Goal: Communication & Community: Participate in discussion

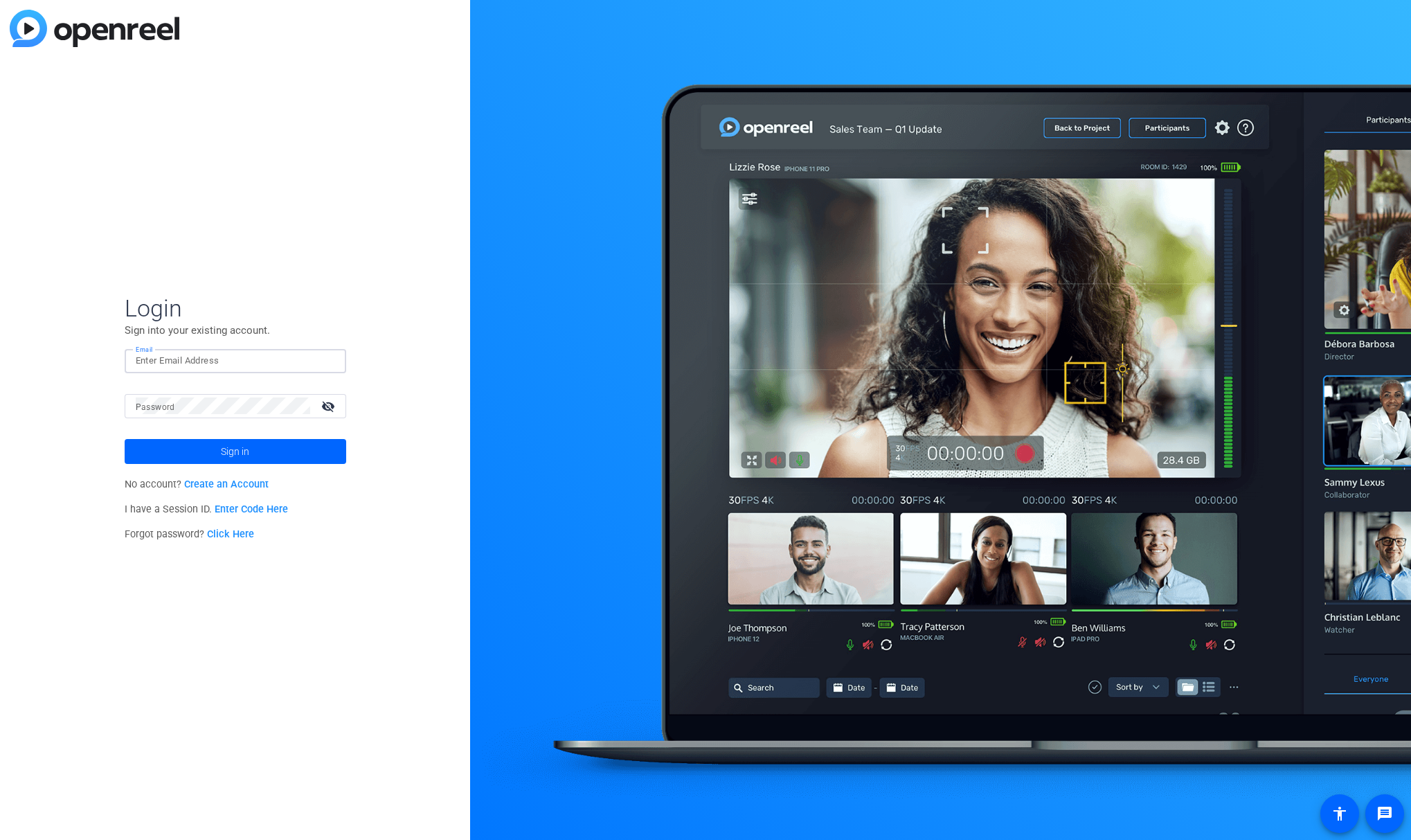
click at [169, 356] on input "Email" at bounding box center [235, 361] width 199 height 16
click at [237, 359] on input "Email" at bounding box center [235, 361] width 199 height 16
type input "tim@newcom.ca"
click at [289, 446] on span at bounding box center [235, 451] width 222 height 33
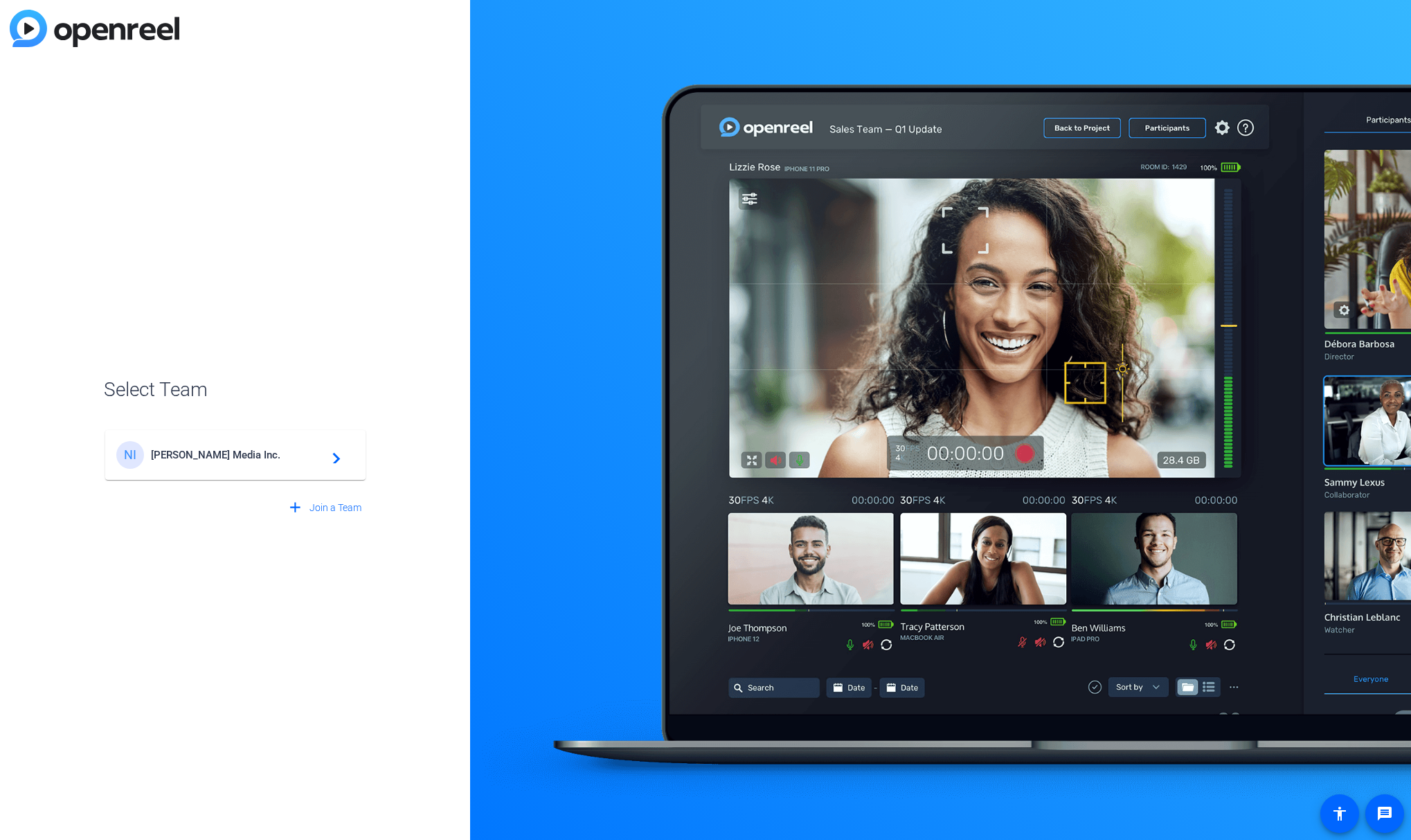
click at [169, 462] on div "NI Newcom Media Inc. navigate_next" at bounding box center [235, 455] width 238 height 28
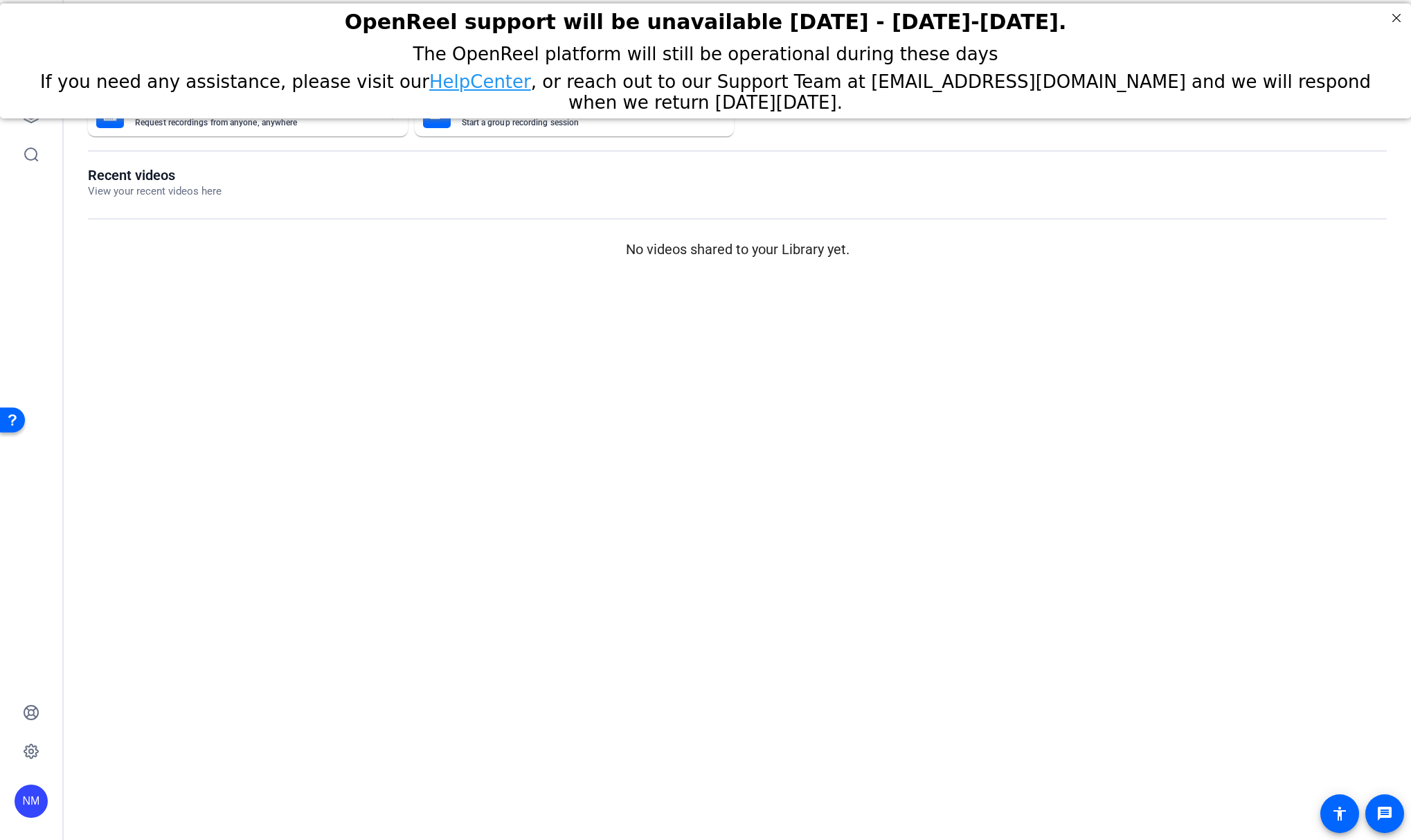
click at [25, 116] on div "The OpenReel platform will still be operational during these days If you need a…" at bounding box center [706, 78] width 1411 height 76
click at [28, 119] on icon at bounding box center [31, 115] width 16 height 16
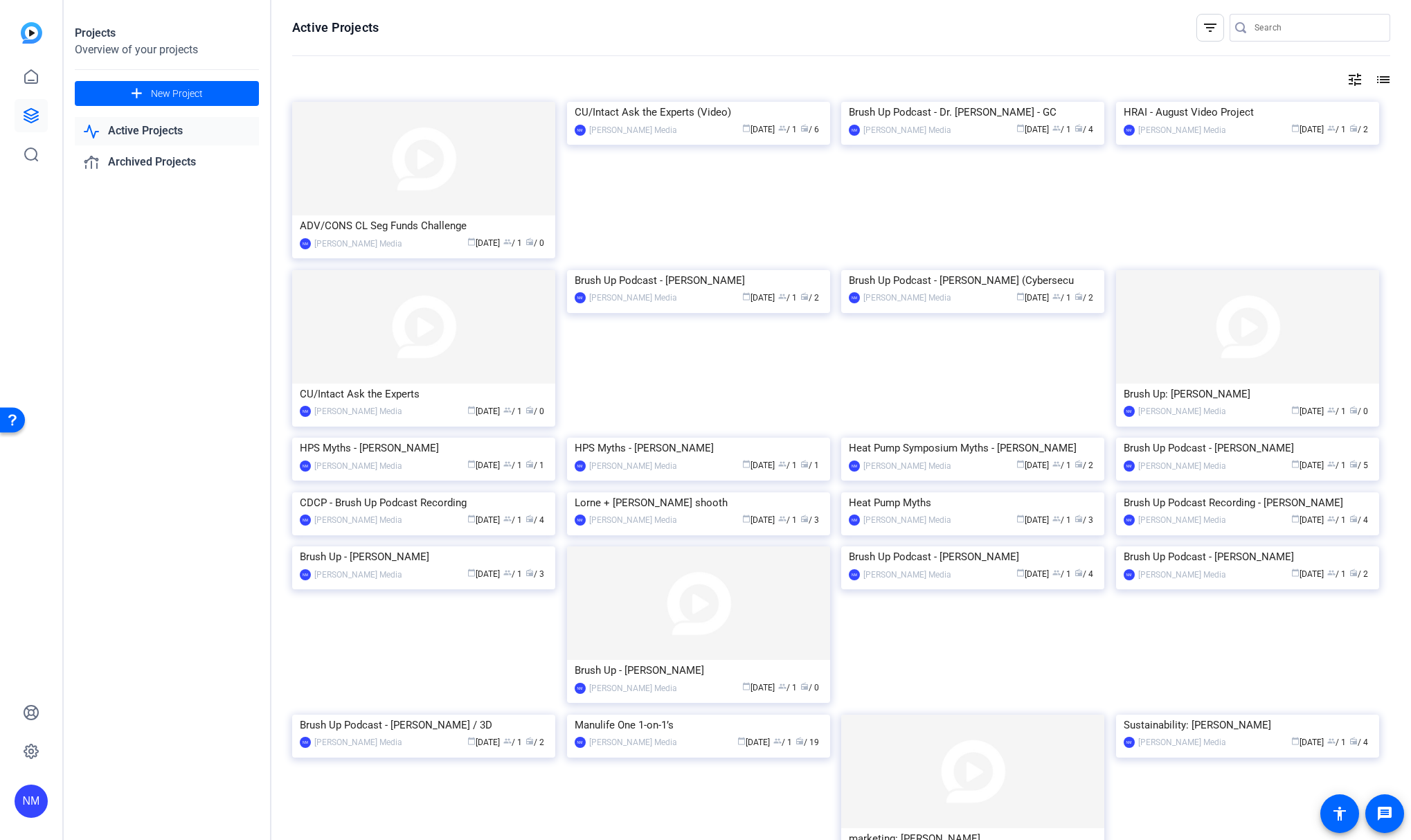
click at [116, 130] on link "Active Projects" at bounding box center [167, 131] width 184 height 28
click at [36, 123] on icon at bounding box center [31, 115] width 16 height 16
click at [31, 116] on icon at bounding box center [31, 115] width 16 height 16
click at [161, 338] on div "Projects Overview of your projects add New Project Active Projects Archived Pro…" at bounding box center [168, 420] width 208 height 840
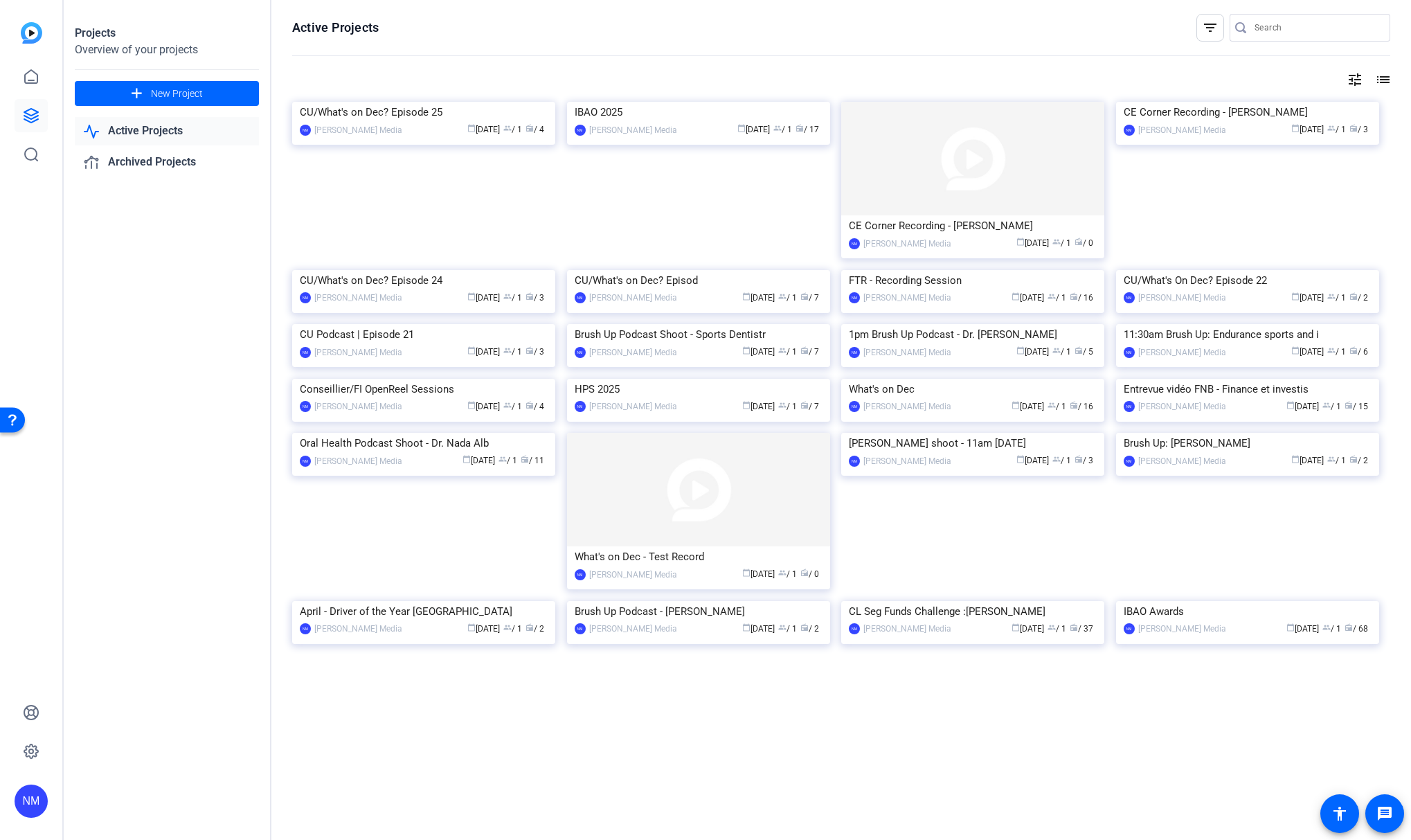
click at [622, 102] on img at bounding box center [699, 102] width 263 height 0
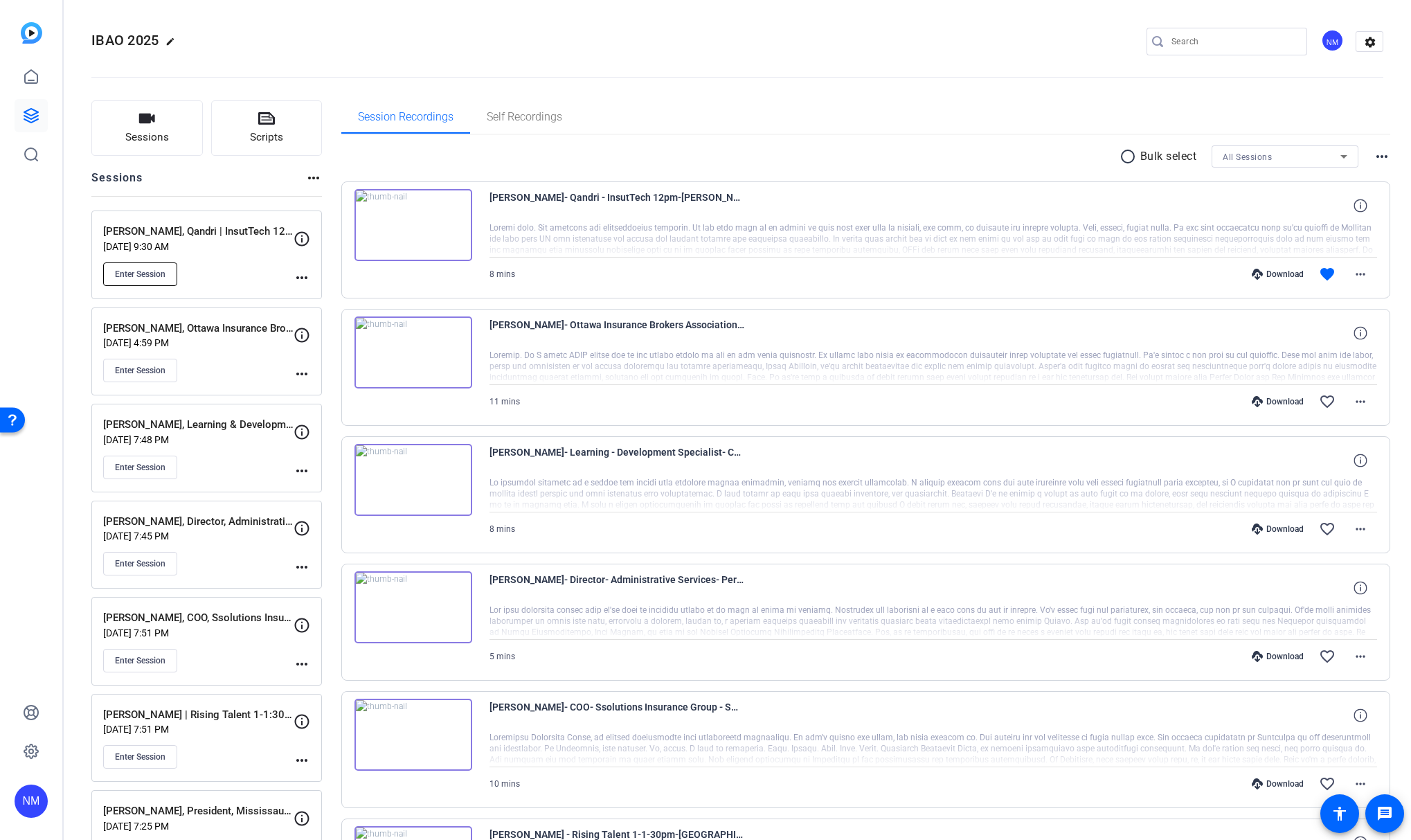
click at [138, 275] on span "Enter Session" at bounding box center [140, 274] width 51 height 11
click at [302, 235] on icon at bounding box center [302, 238] width 14 height 14
drag, startPoint x: 489, startPoint y: 197, endPoint x: 450, endPoint y: 207, distance: 40.3
click at [776, 192] on div "[PERSON_NAME]- Qandri - InsutTech 12pm-[PERSON_NAME]-2025-10-14-12-10-40-062-0" at bounding box center [934, 206] width 889 height 33
click at [160, 275] on span "Enter Session" at bounding box center [140, 274] width 51 height 11
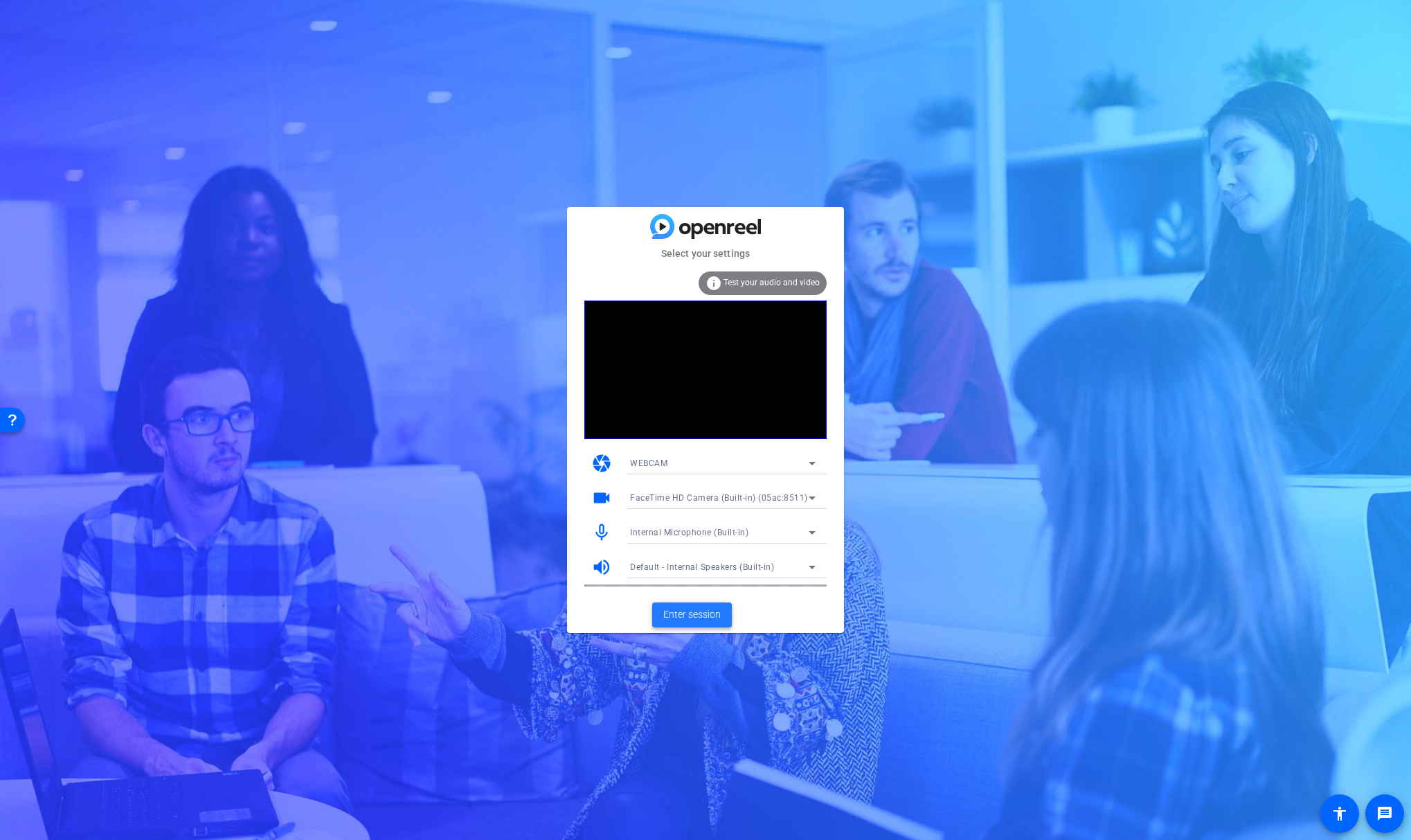
click at [693, 622] on span "Enter session" at bounding box center [692, 614] width 58 height 14
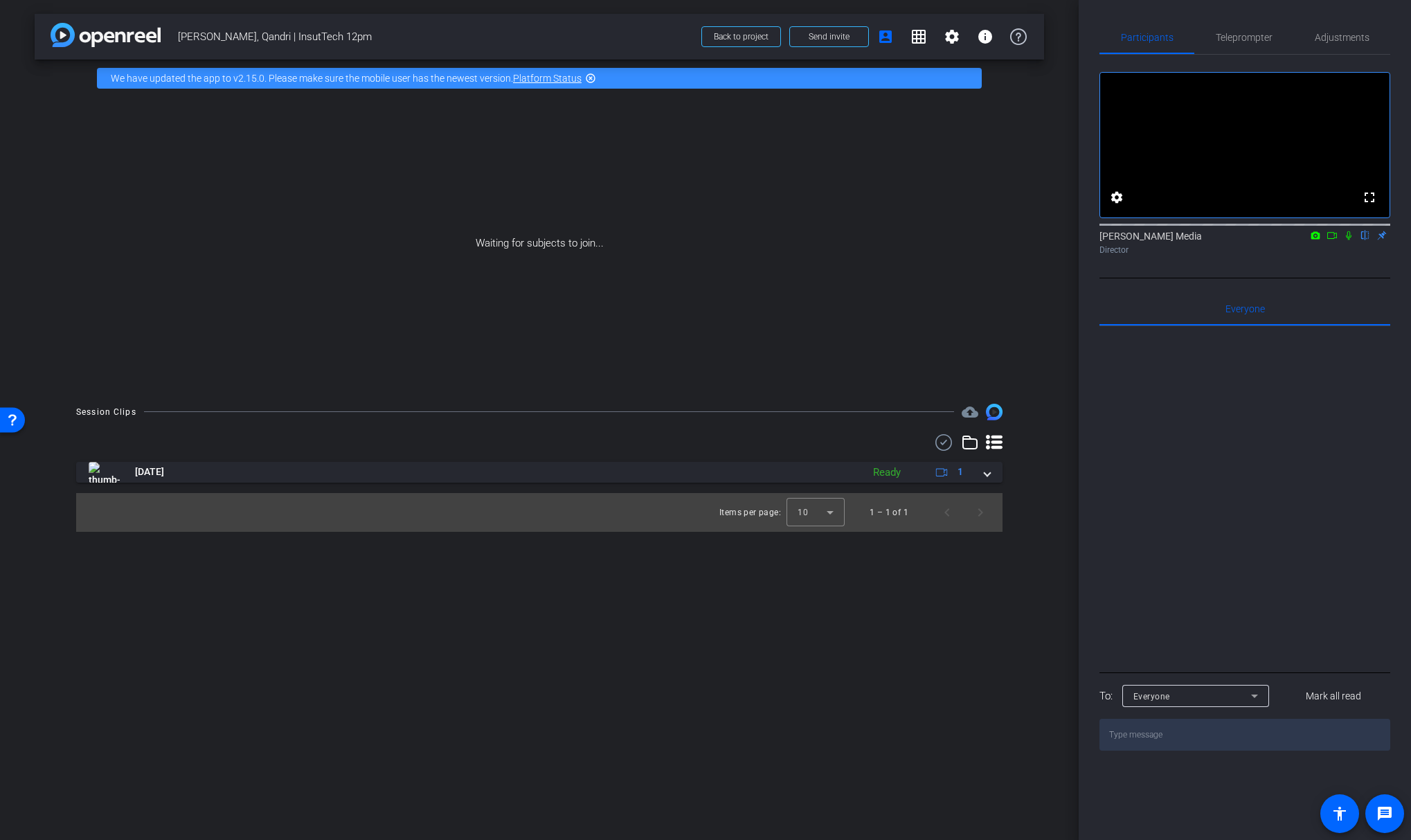
click at [1334, 240] on icon at bounding box center [1333, 235] width 11 height 10
click at [1364, 240] on icon at bounding box center [1366, 235] width 5 height 9
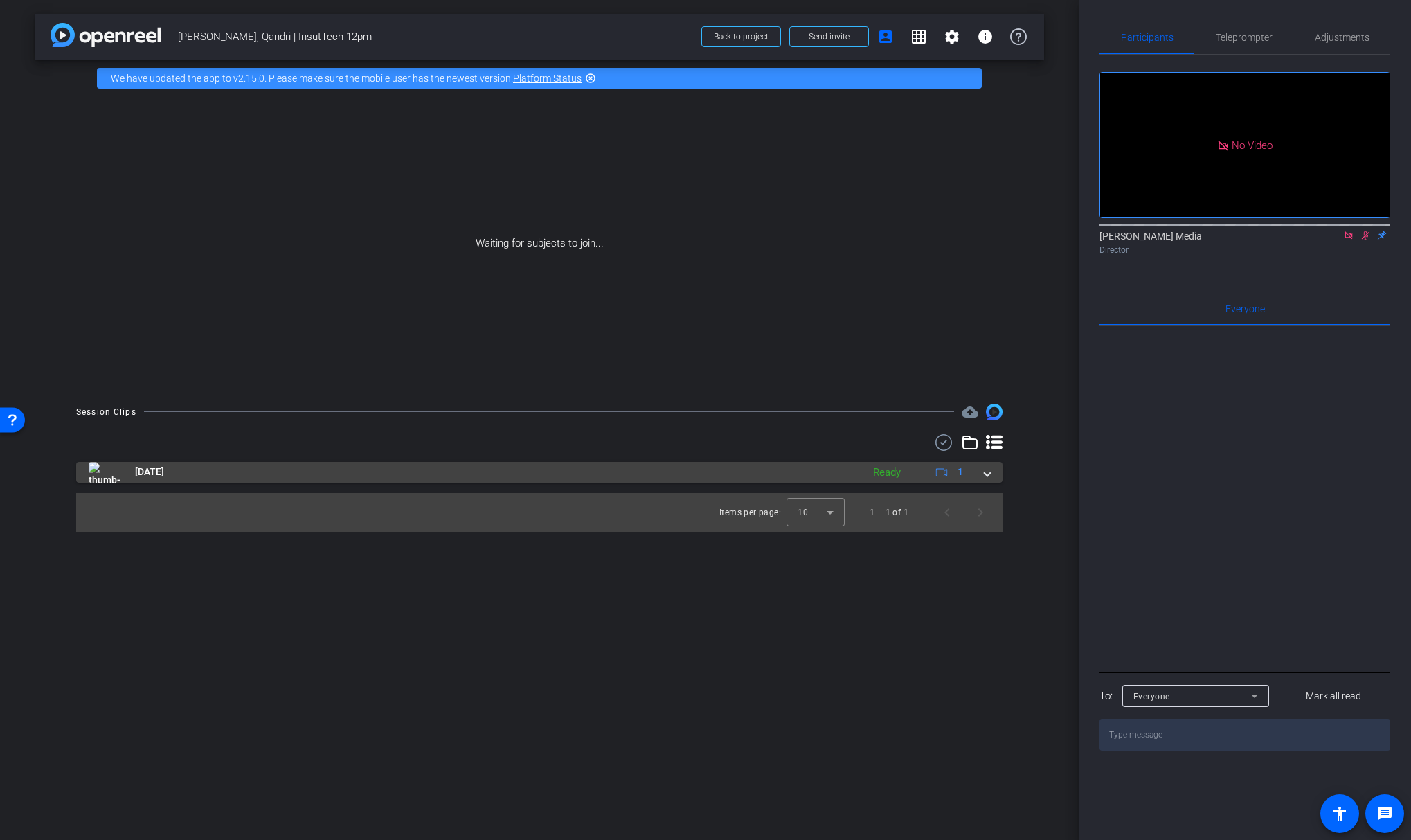
click at [988, 472] on span at bounding box center [987, 472] width 5 height 14
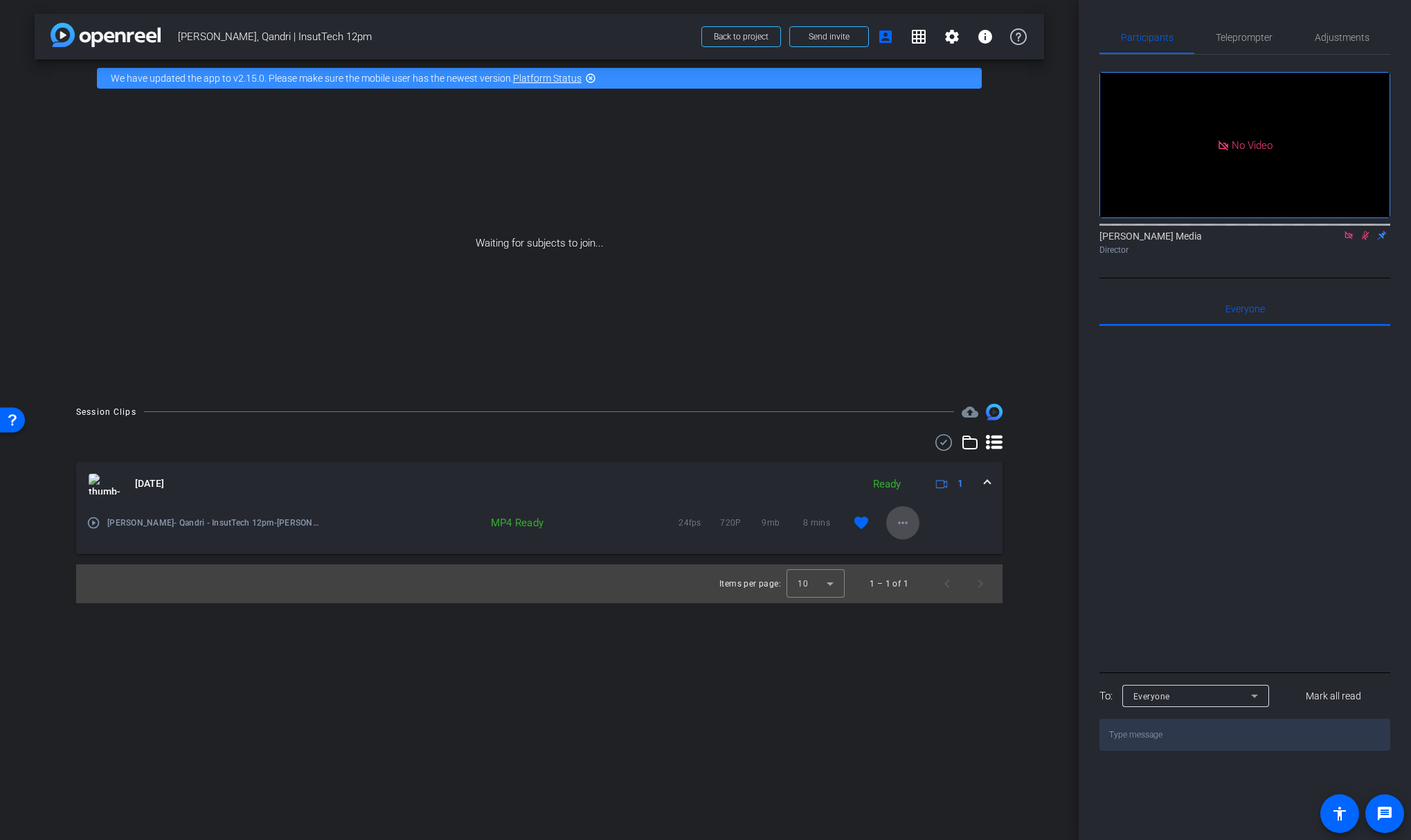
click at [906, 528] on mat-icon "more_horiz" at bounding box center [903, 522] width 16 height 16
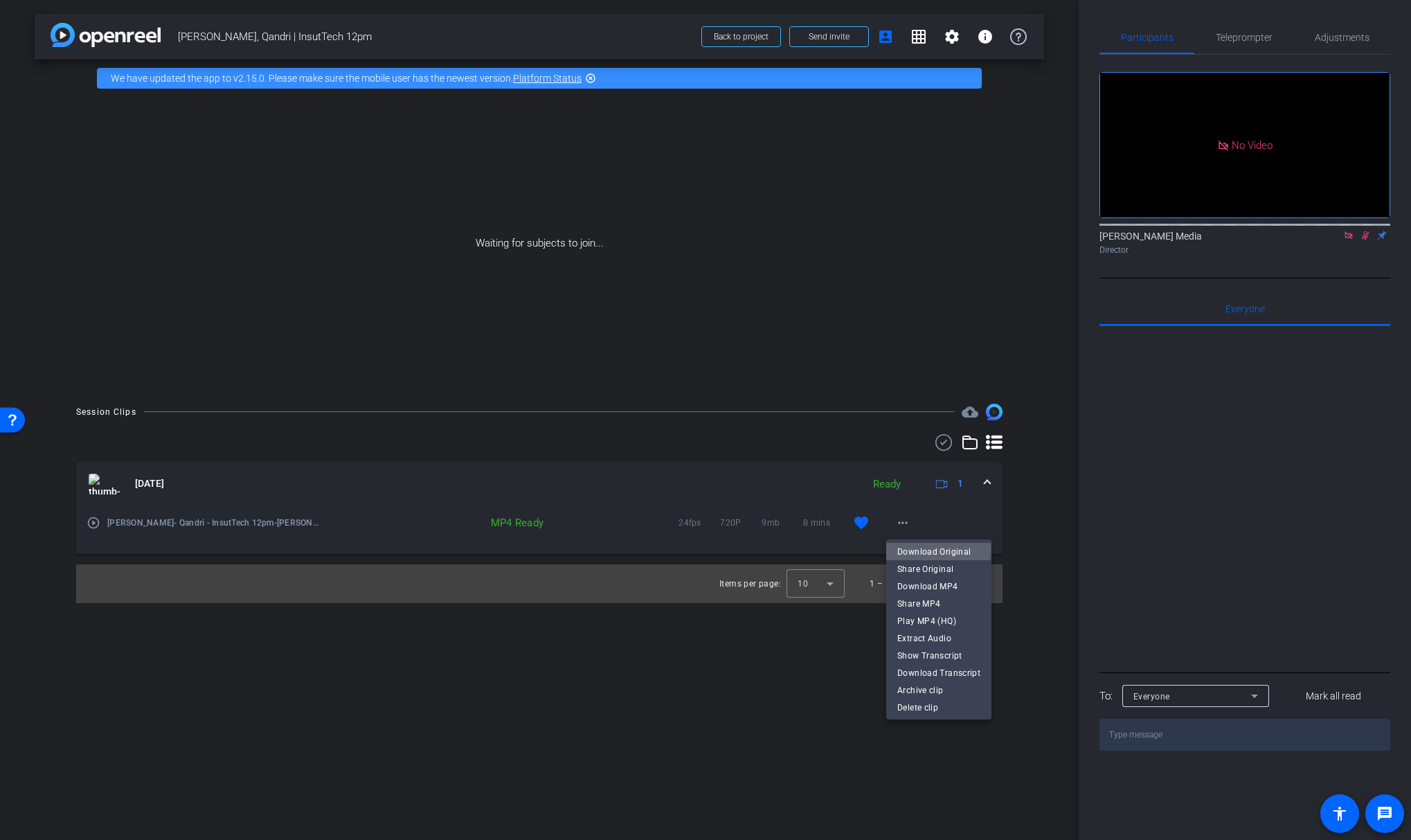
click at [916, 547] on span "Download Original" at bounding box center [939, 552] width 83 height 16
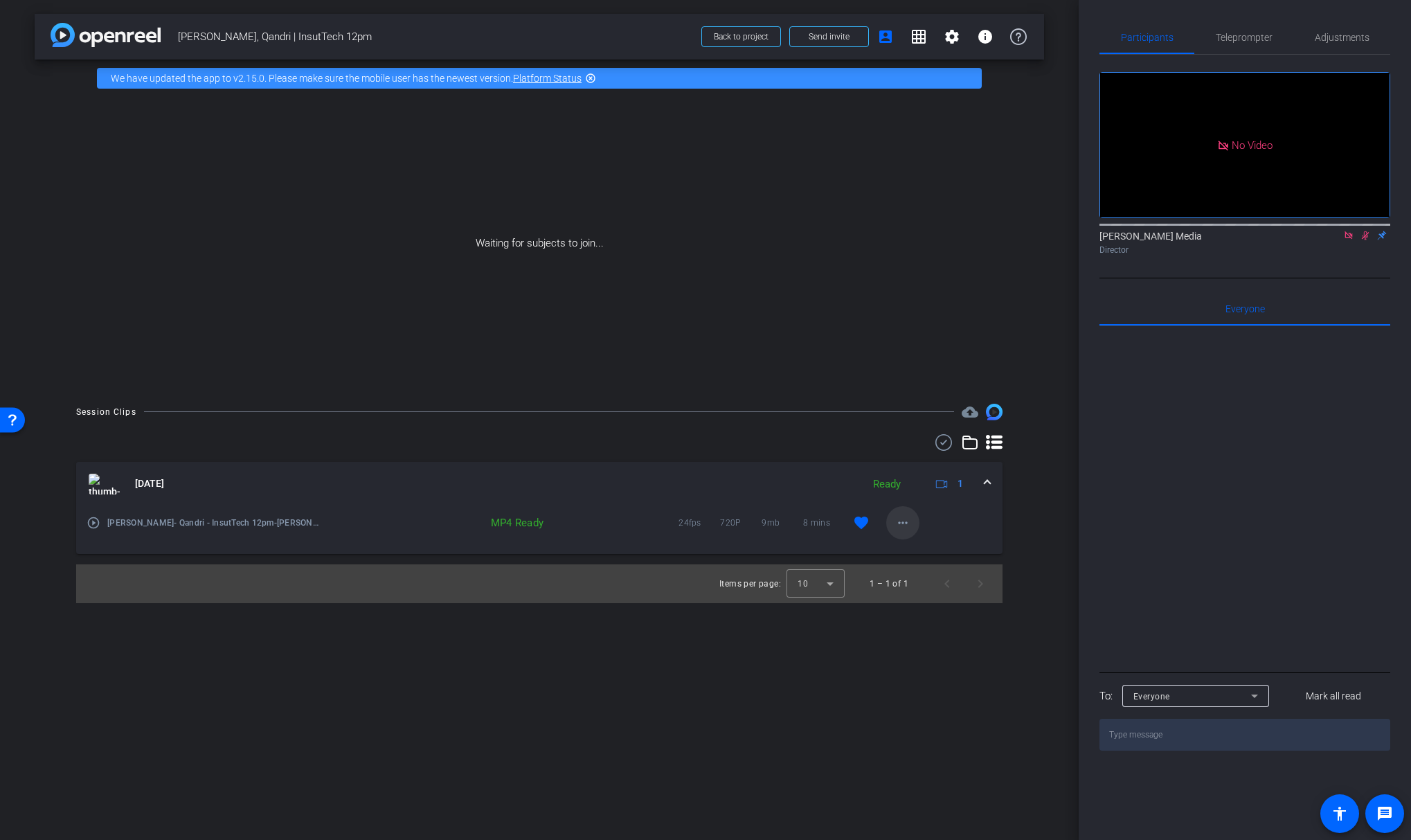
click at [902, 519] on mat-icon "more_horiz" at bounding box center [903, 522] width 16 height 16
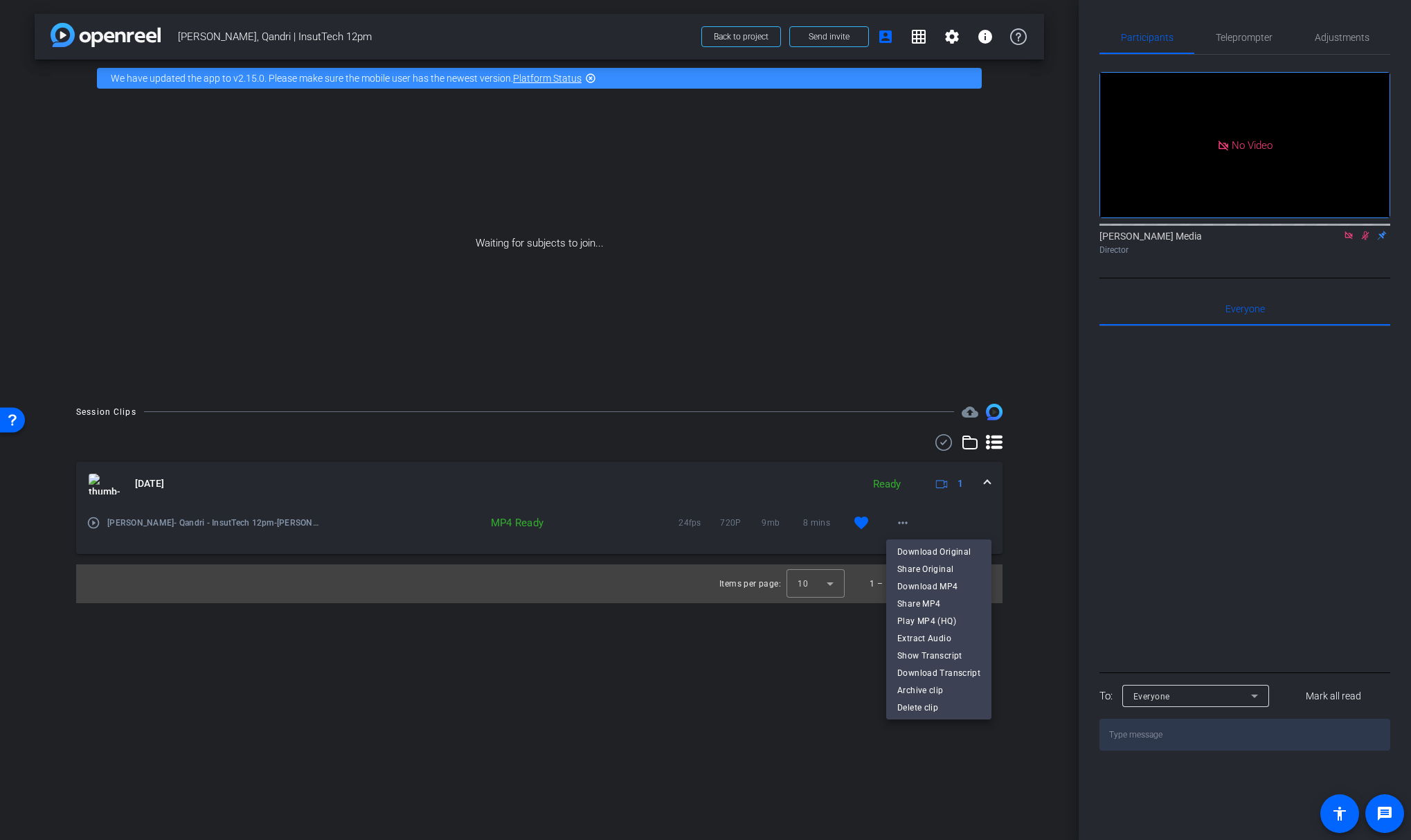
click at [758, 634] on div at bounding box center [706, 420] width 1411 height 840
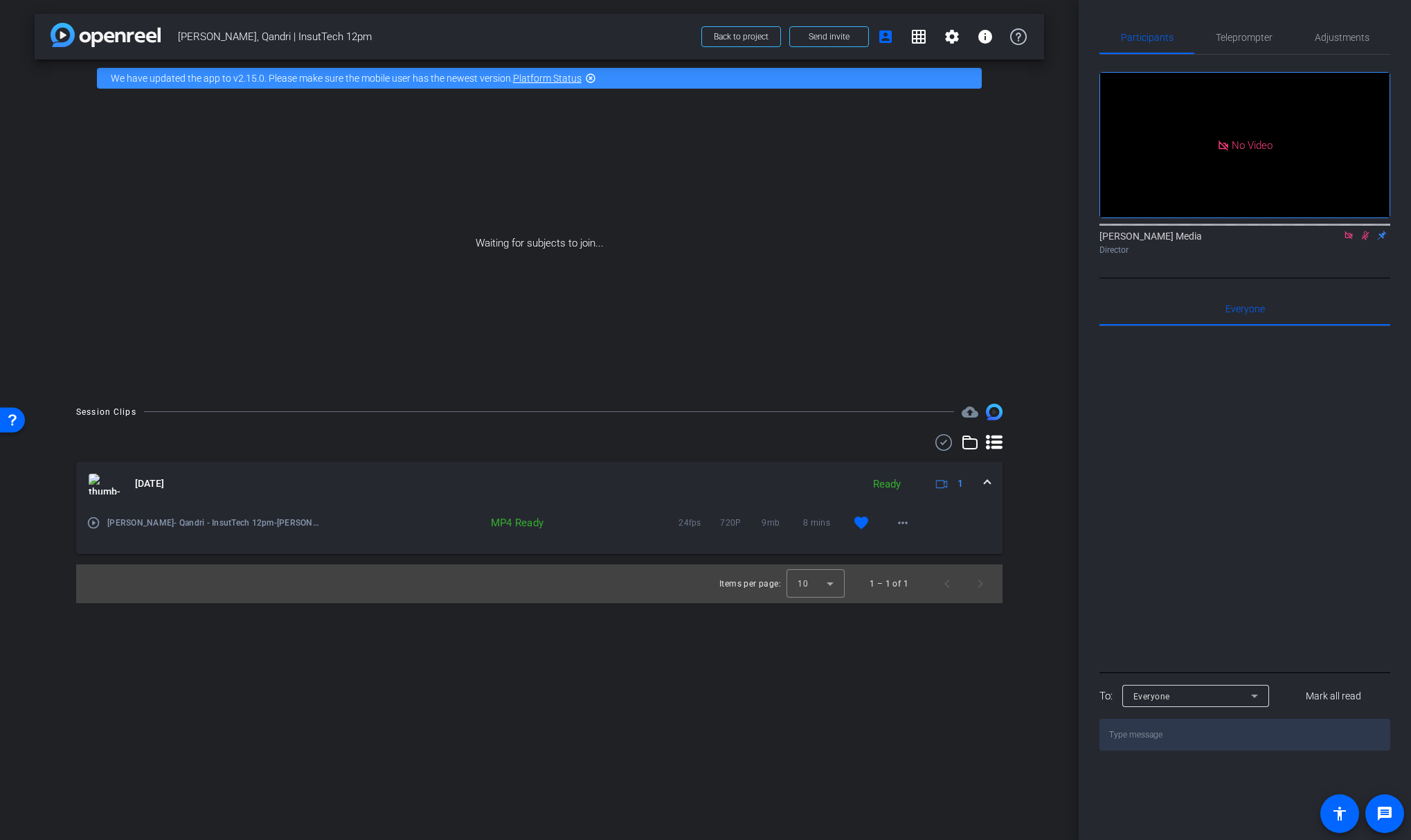
click at [95, 523] on mat-icon "play_circle_outline" at bounding box center [93, 522] width 14 height 14
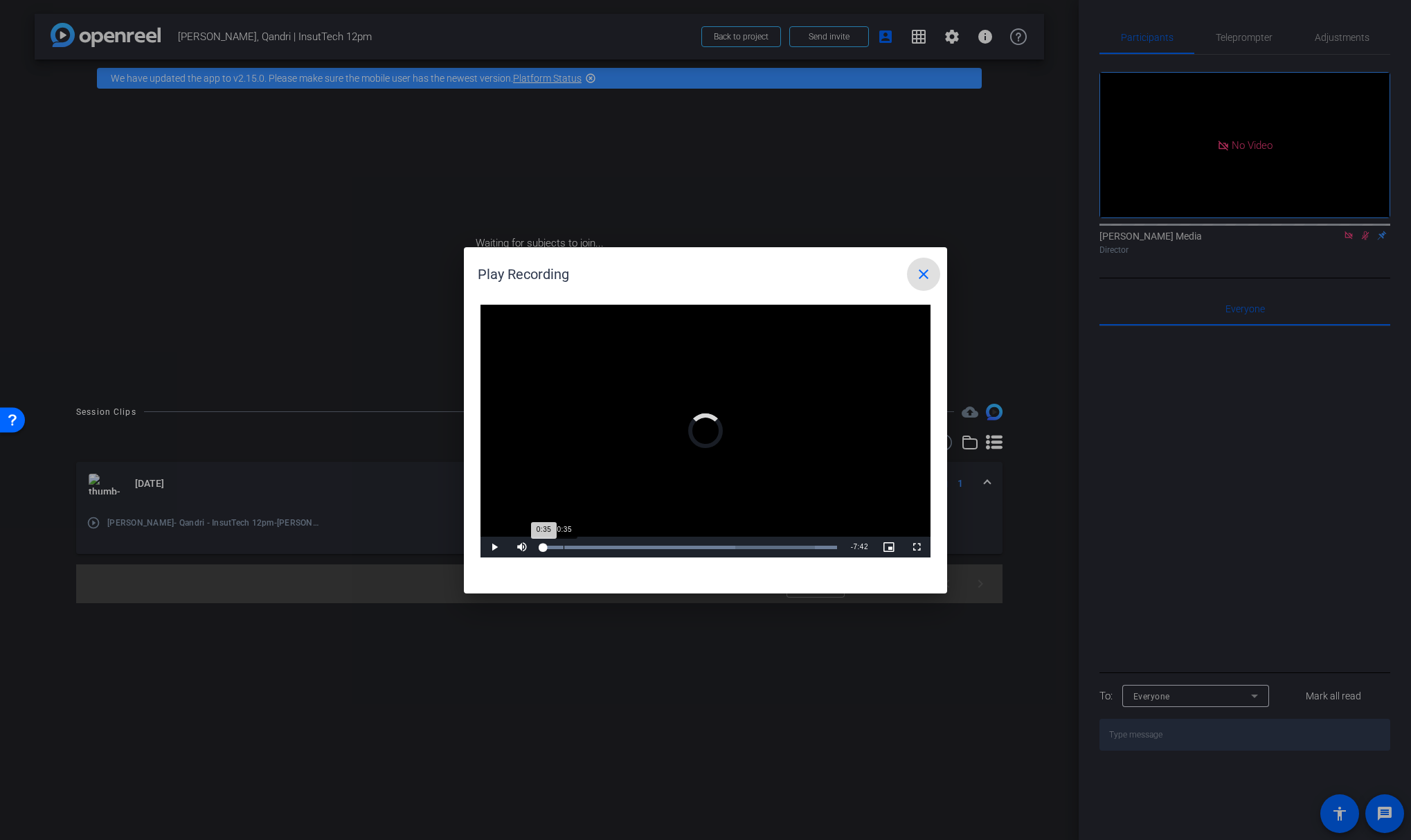
drag, startPoint x: 563, startPoint y: 549, endPoint x: 574, endPoint y: 549, distance: 11.0
click at [565, 549] on div "Loaded : 100.00% 0:35 0:35" at bounding box center [690, 547] width 309 height 21
click at [925, 280] on mat-icon "close" at bounding box center [924, 274] width 16 height 16
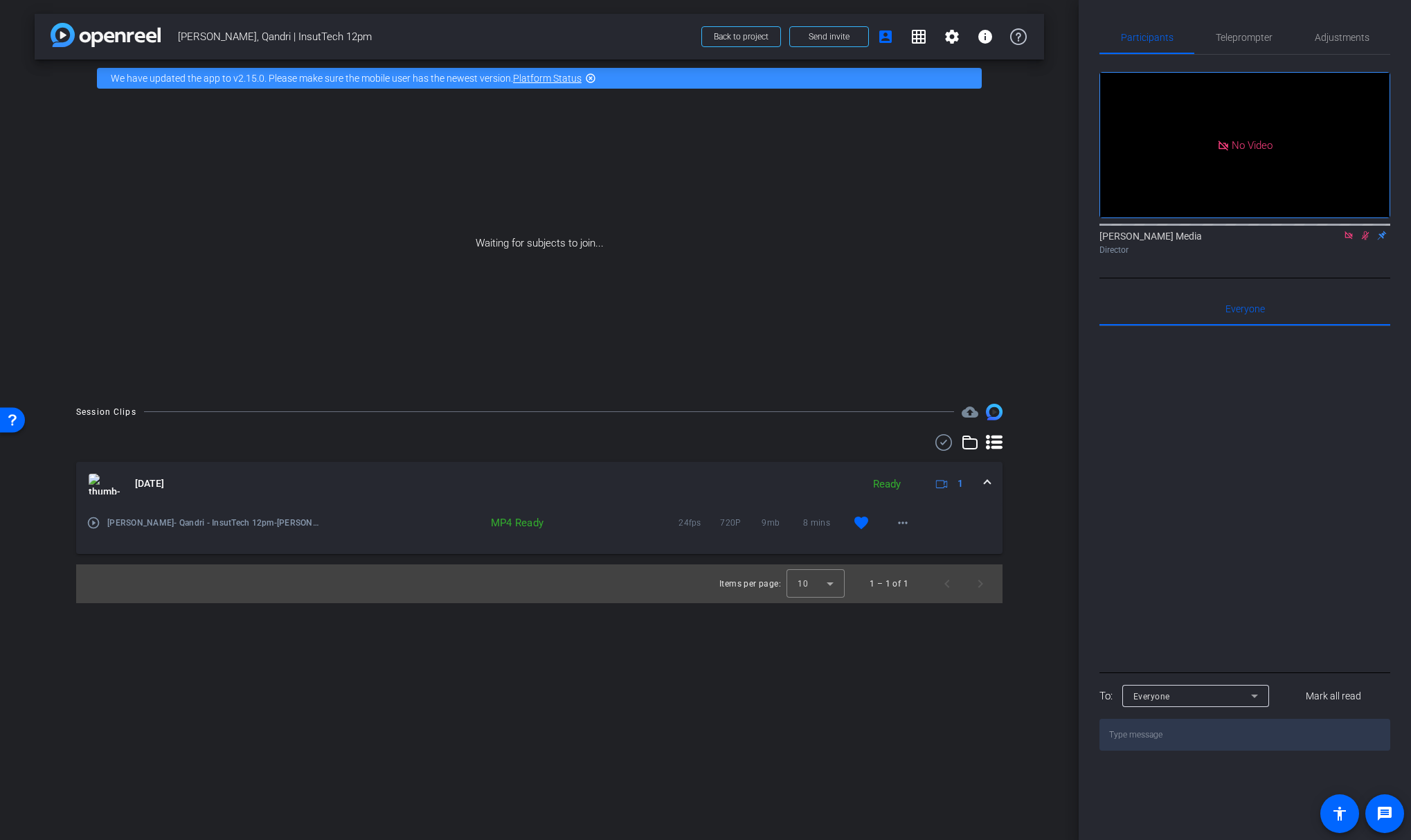
drag, startPoint x: 1209, startPoint y: 477, endPoint x: 890, endPoint y: 329, distance: 351.7
click at [1209, 477] on div at bounding box center [1245, 498] width 290 height 343
drag, startPoint x: 178, startPoint y: 34, endPoint x: 370, endPoint y: 37, distance: 192.0
click at [370, 38] on span "[PERSON_NAME], Qandri | InsutTech 12pm" at bounding box center [435, 36] width 515 height 28
copy span "[PERSON_NAME], Qandri | InsutTech 12pm"
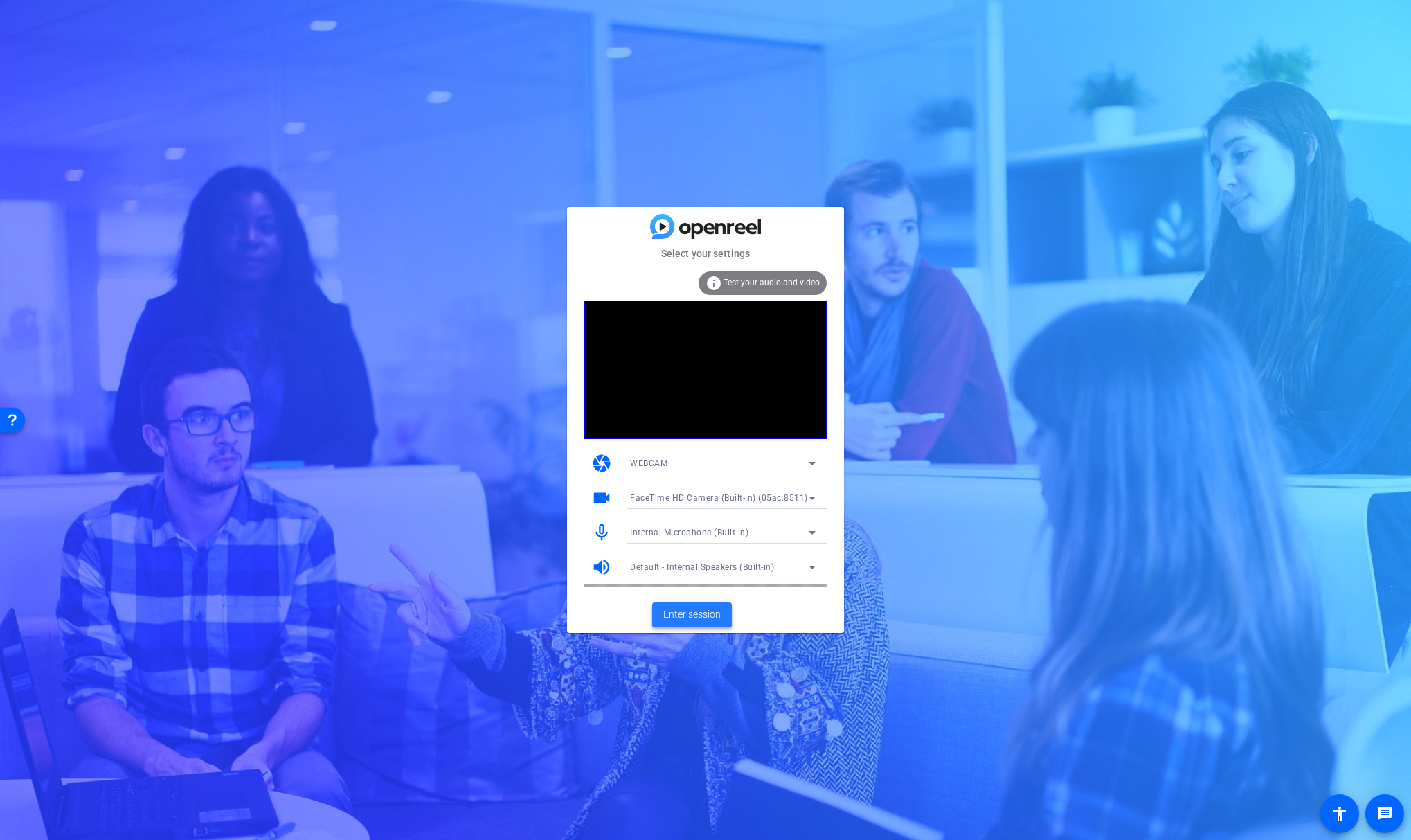
click at [701, 618] on span "Enter session" at bounding box center [692, 614] width 58 height 14
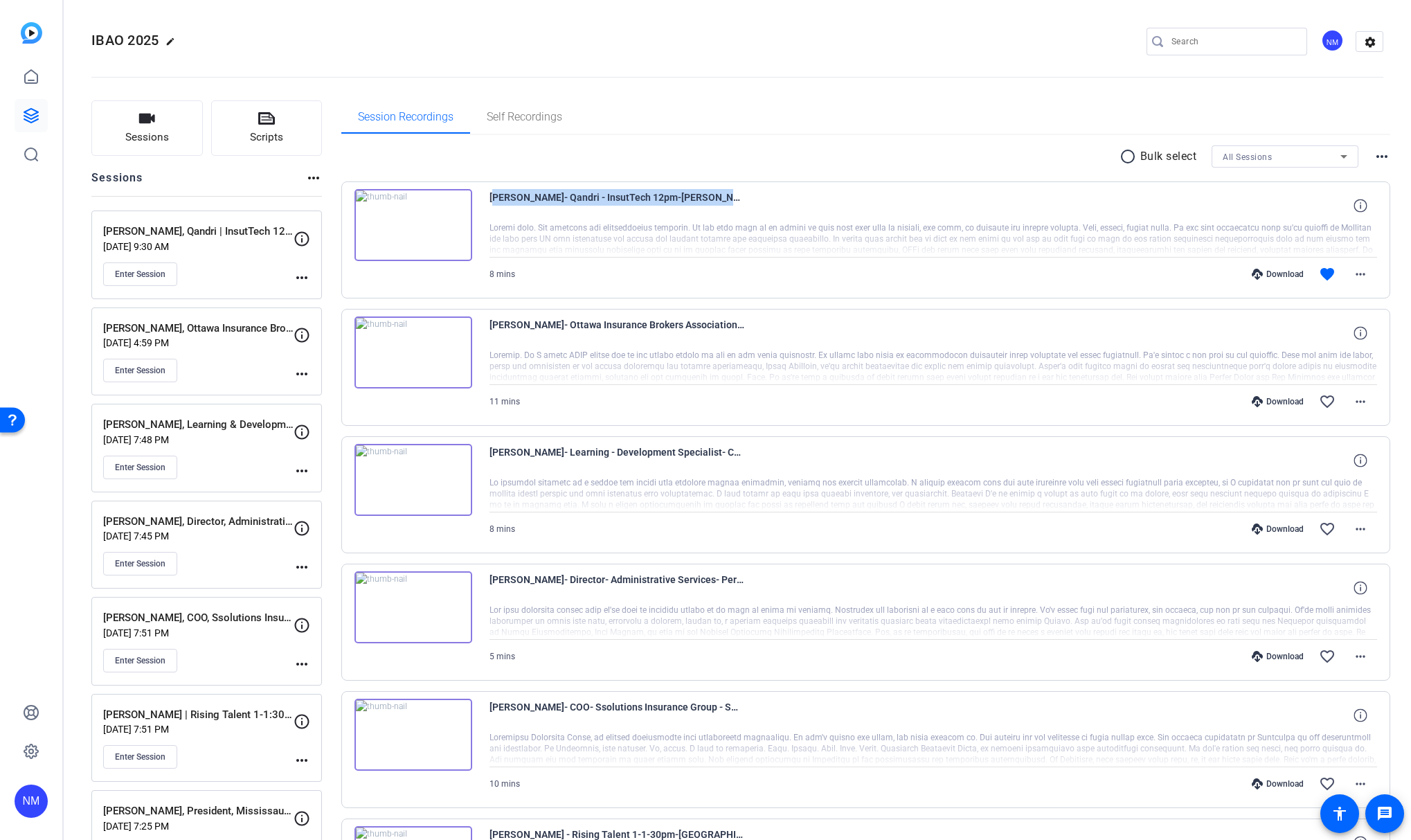
drag, startPoint x: 490, startPoint y: 198, endPoint x: 779, endPoint y: 201, distance: 289.0
click at [779, 201] on div "[PERSON_NAME]- Qandri - InsutTech 12pm-[PERSON_NAME]-2025-10-14-12-10-40-062-0" at bounding box center [934, 206] width 889 height 33
click at [160, 271] on span "Enter Session" at bounding box center [140, 274] width 51 height 11
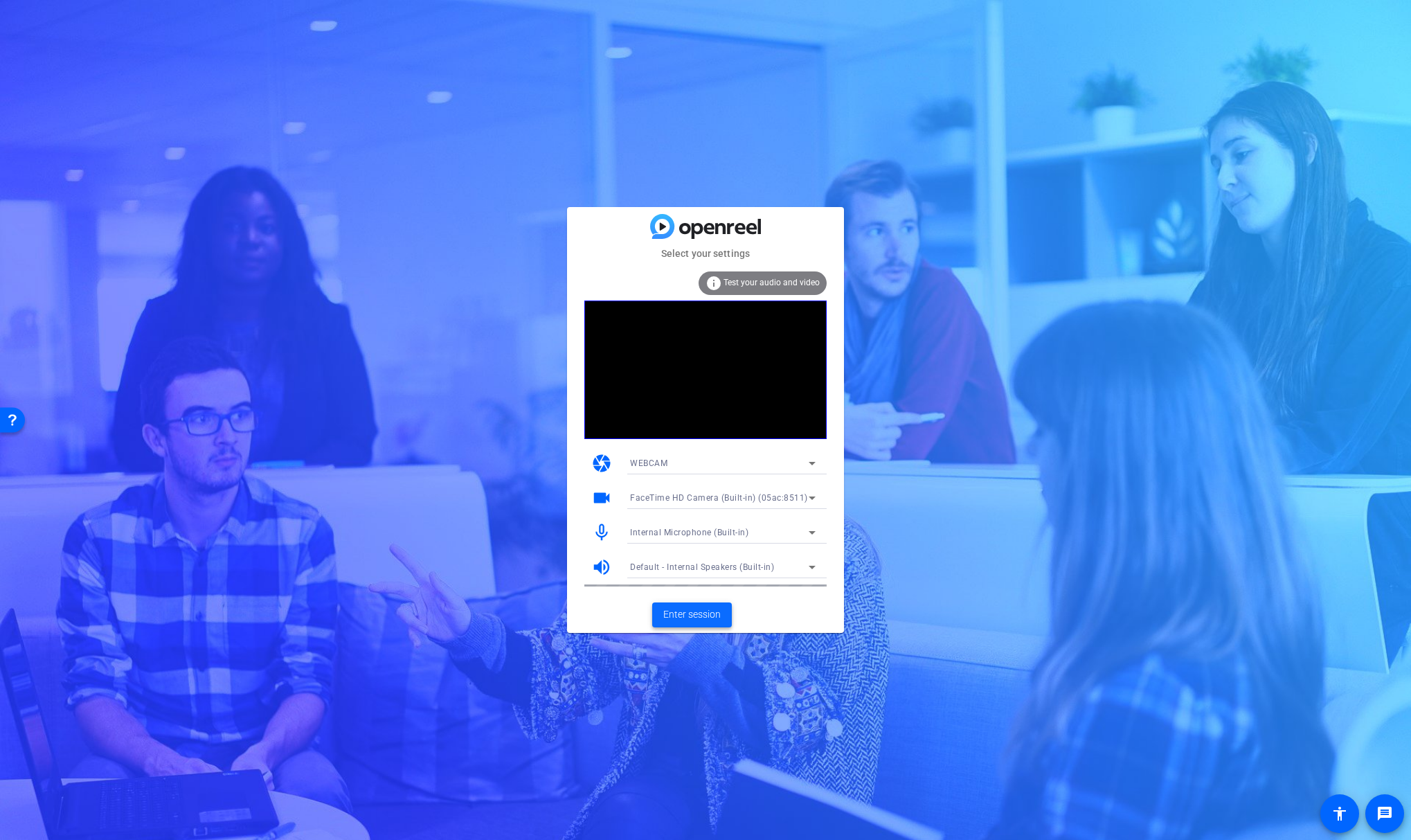
click at [696, 614] on span "Enter session" at bounding box center [692, 614] width 58 height 14
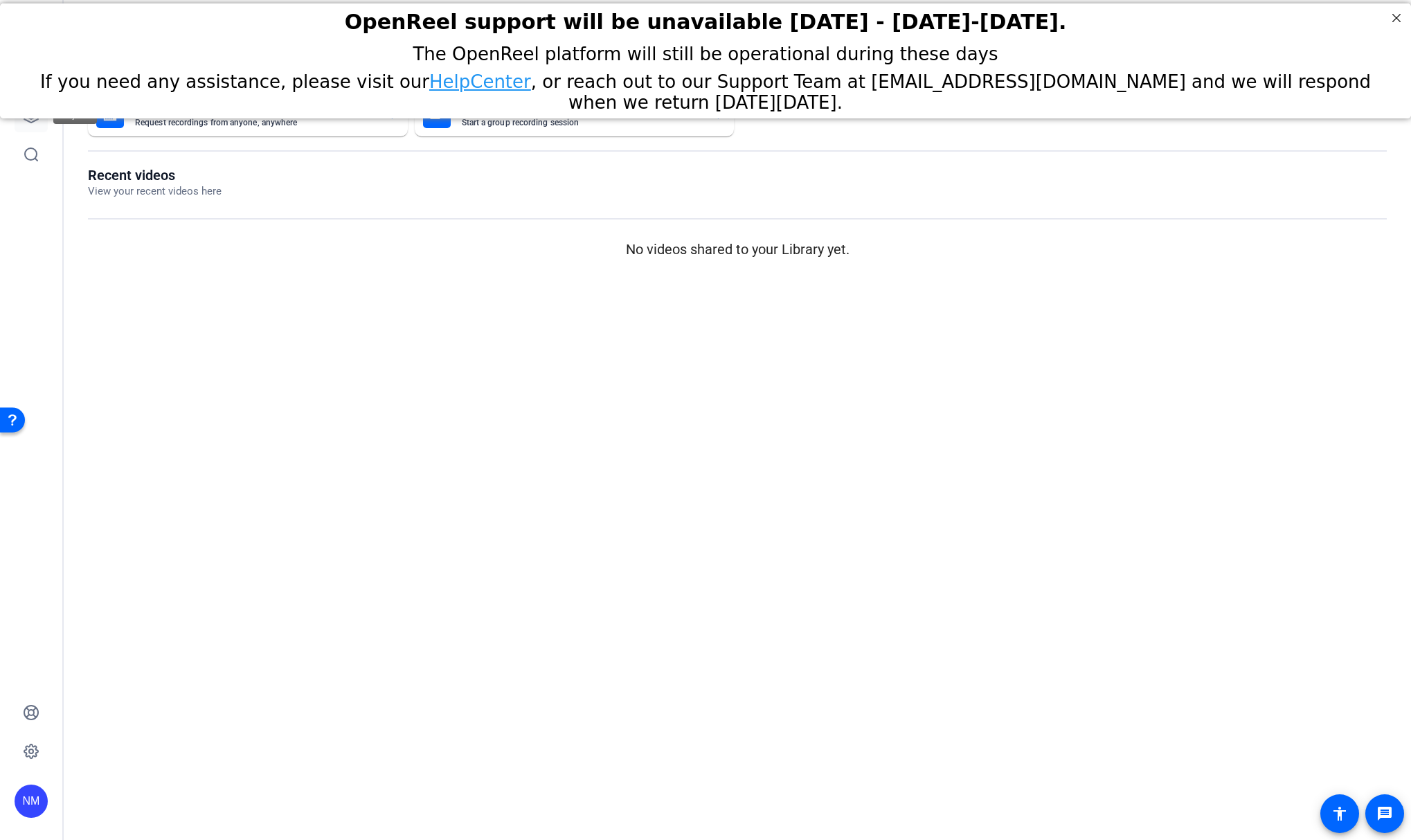
click at [25, 122] on icon at bounding box center [31, 115] width 16 height 16
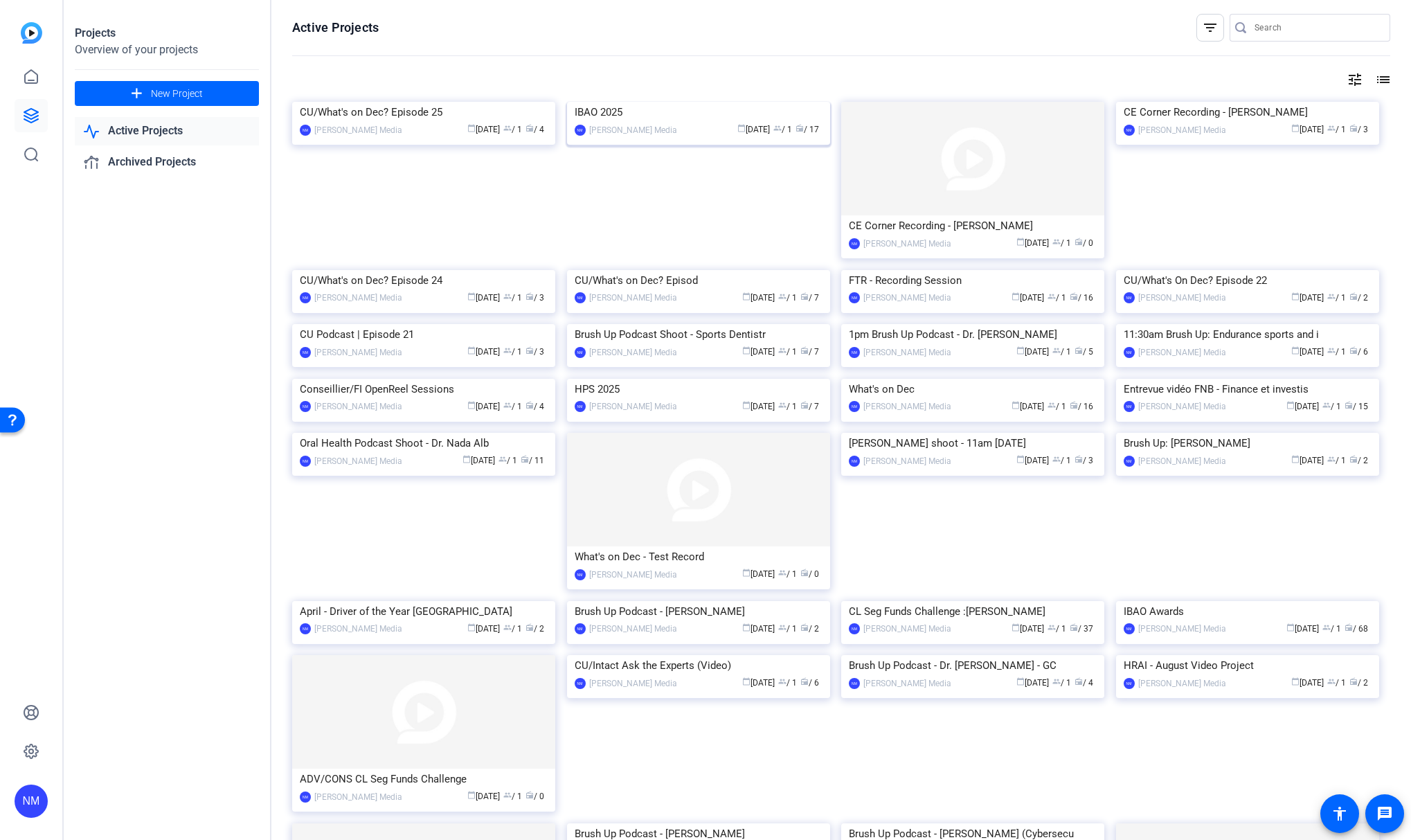
click at [743, 102] on img at bounding box center [699, 102] width 263 height 0
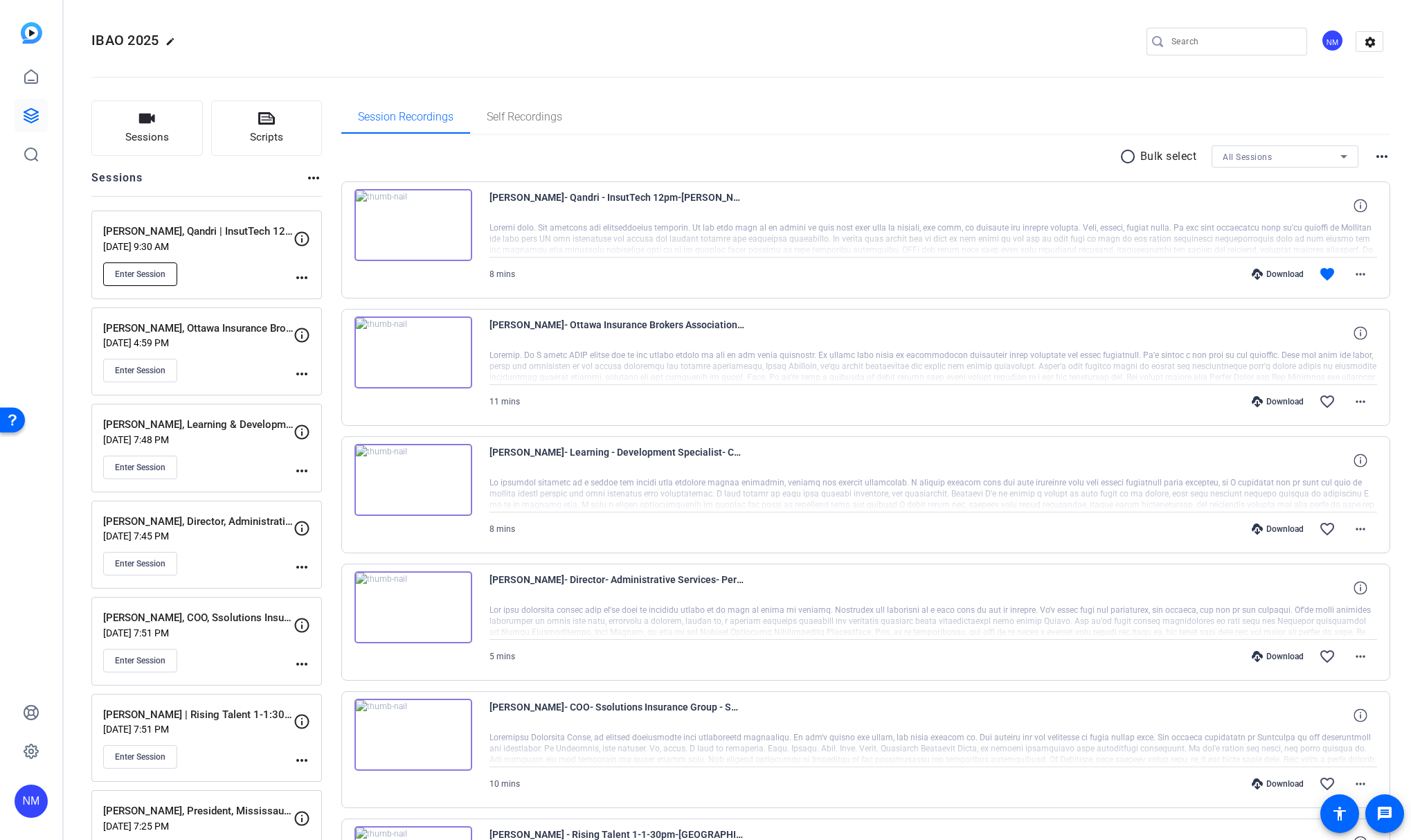
click at [151, 277] on span "Enter Session" at bounding box center [140, 274] width 51 height 11
click at [159, 275] on span "Enter Session" at bounding box center [140, 274] width 51 height 11
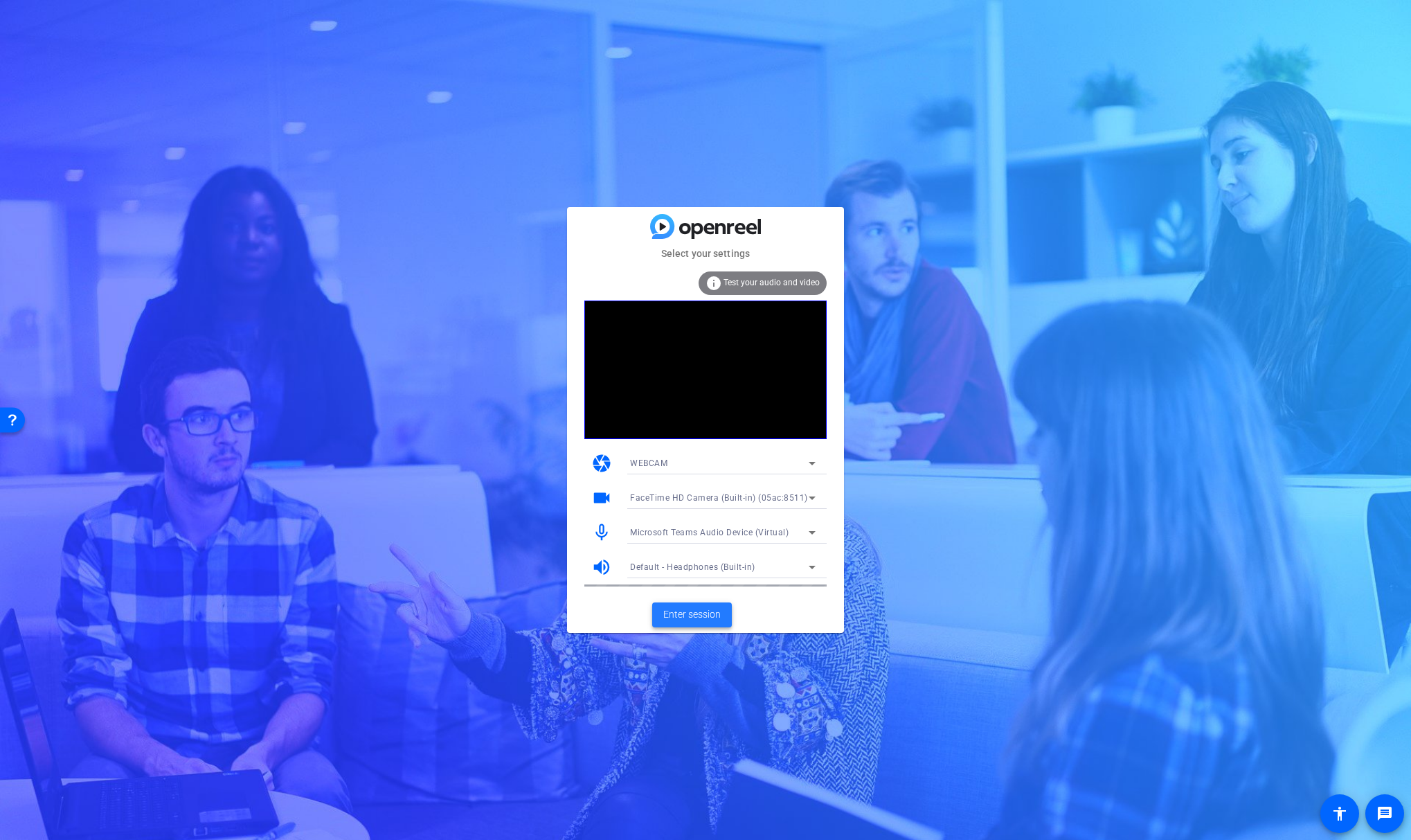
click at [685, 618] on span "Enter session" at bounding box center [692, 614] width 58 height 14
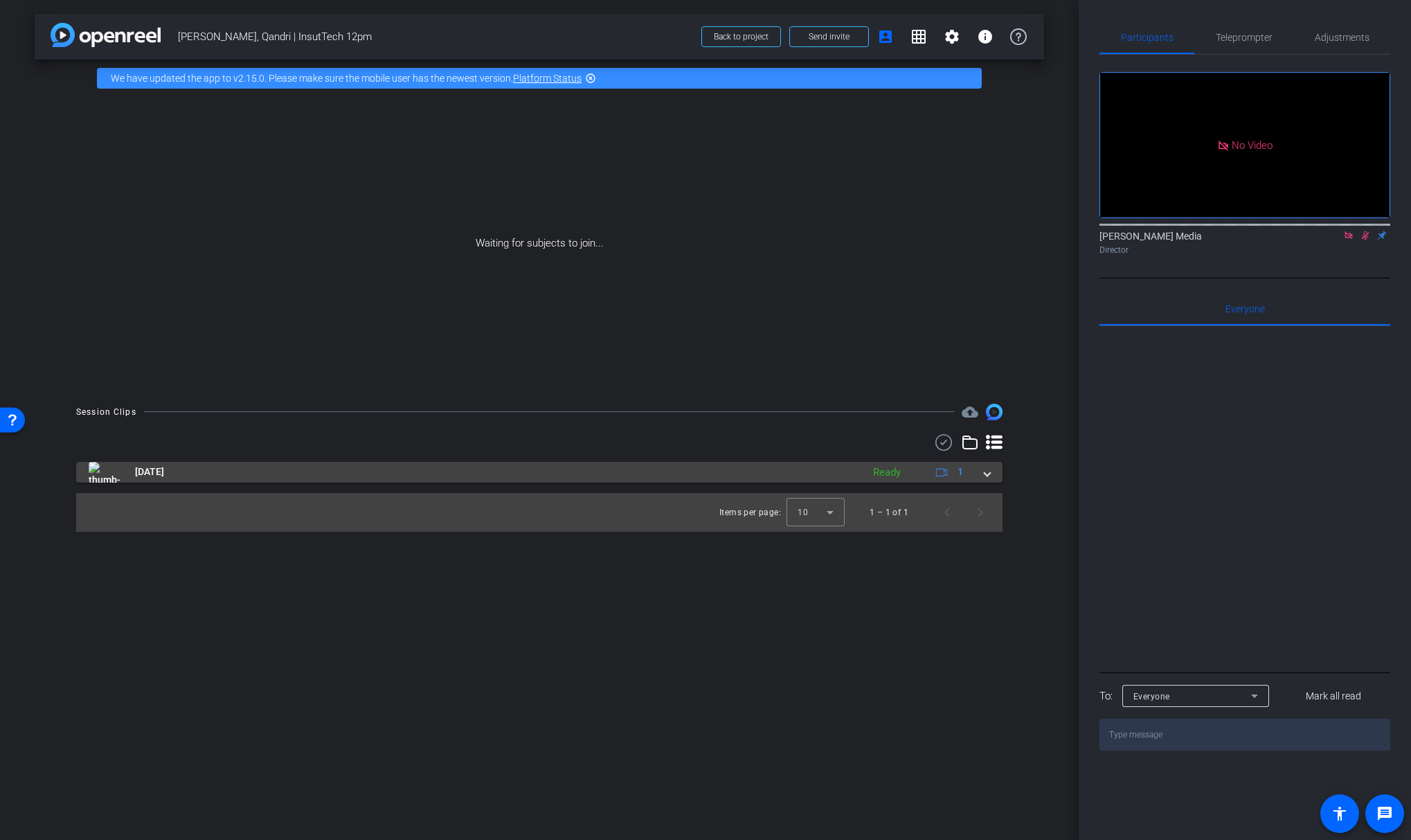
click at [989, 475] on span at bounding box center [987, 472] width 5 height 14
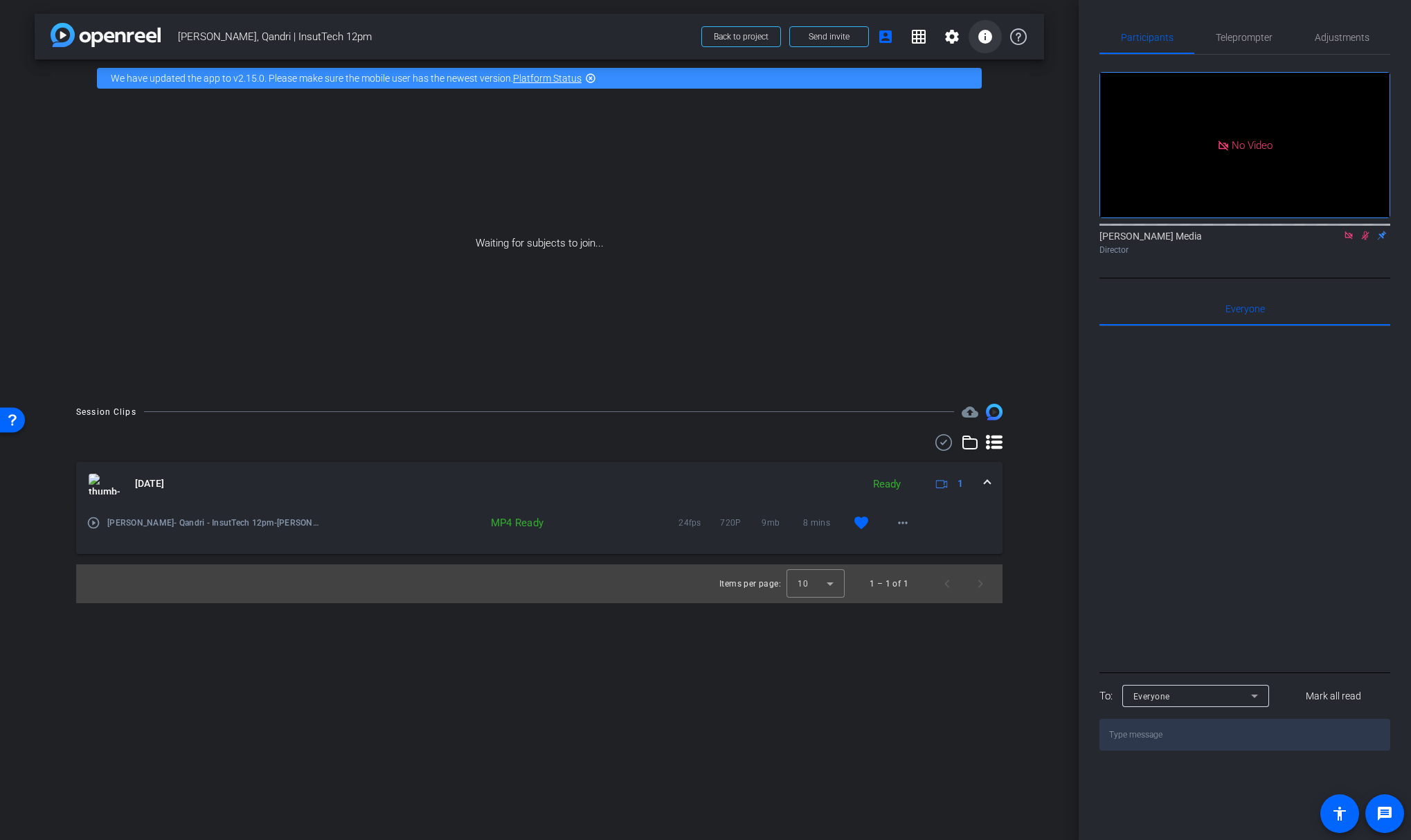
click at [978, 35] on mat-icon "info" at bounding box center [985, 36] width 16 height 16
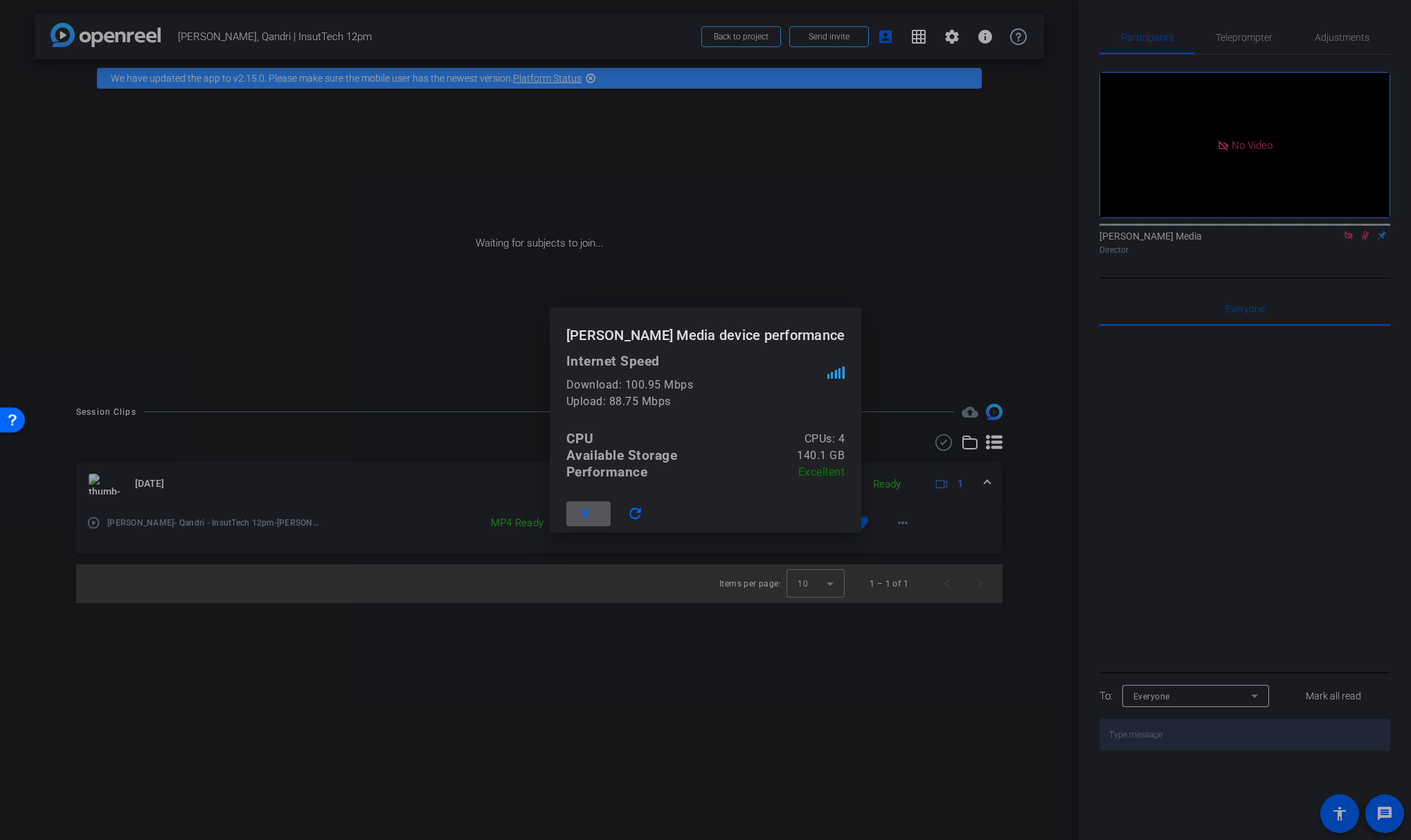
click at [611, 522] on span at bounding box center [588, 513] width 44 height 33
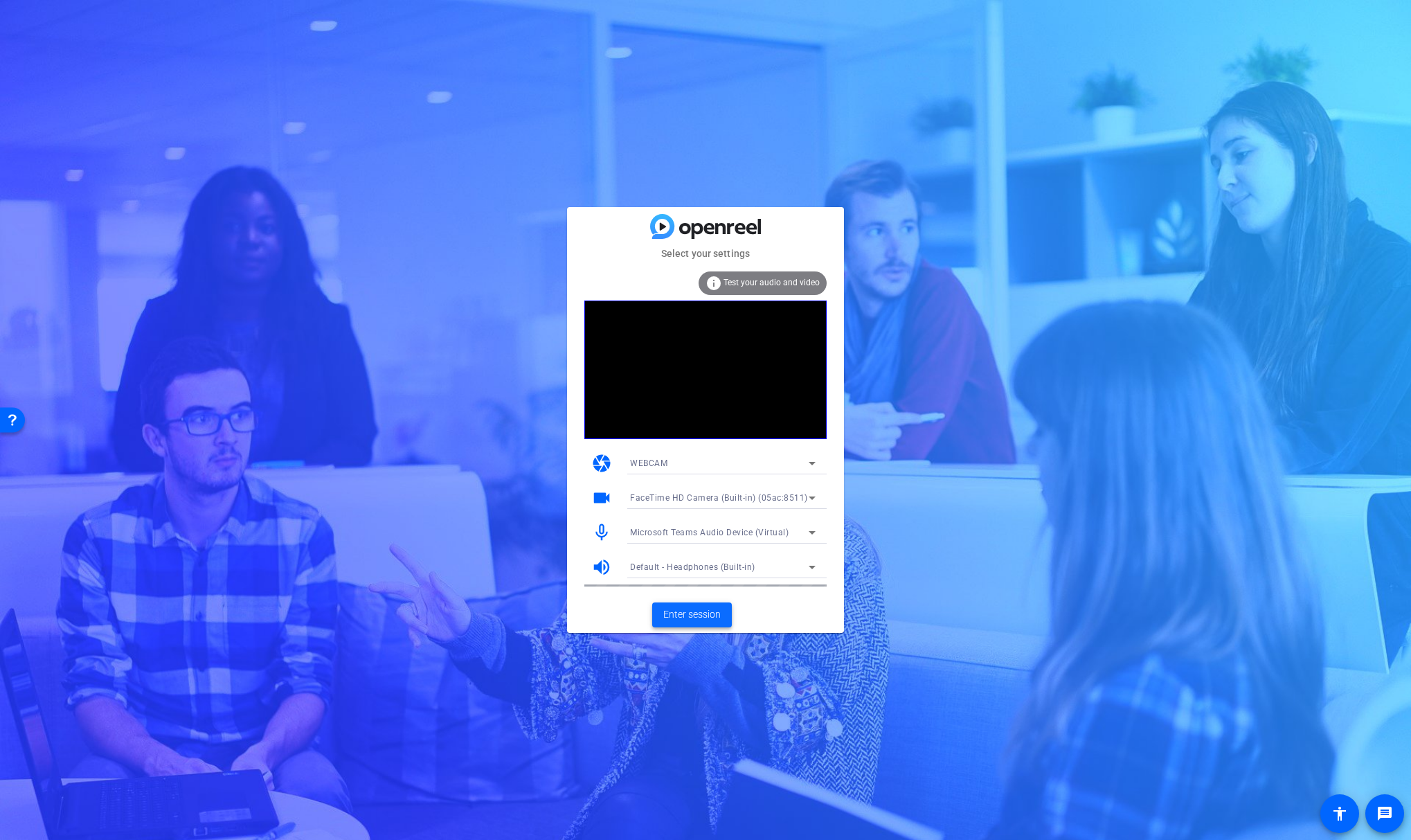
click at [705, 617] on span "Enter session" at bounding box center [692, 614] width 58 height 14
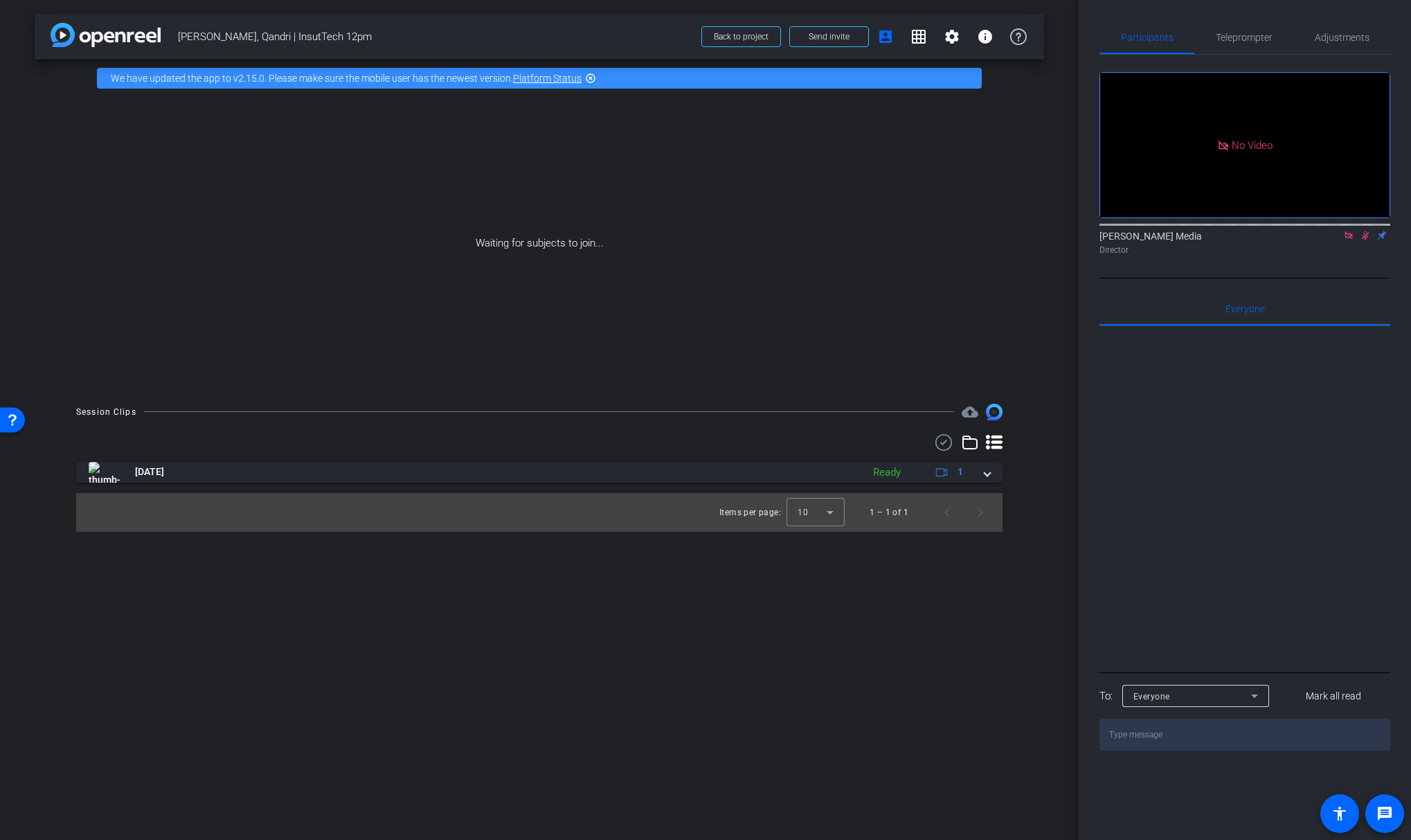
drag, startPoint x: 1342, startPoint y: 251, endPoint x: 1346, endPoint y: 262, distance: 11.7
click at [1342, 242] on mat-icon at bounding box center [1349, 235] width 16 height 13
click at [1331, 240] on icon at bounding box center [1333, 235] width 11 height 10
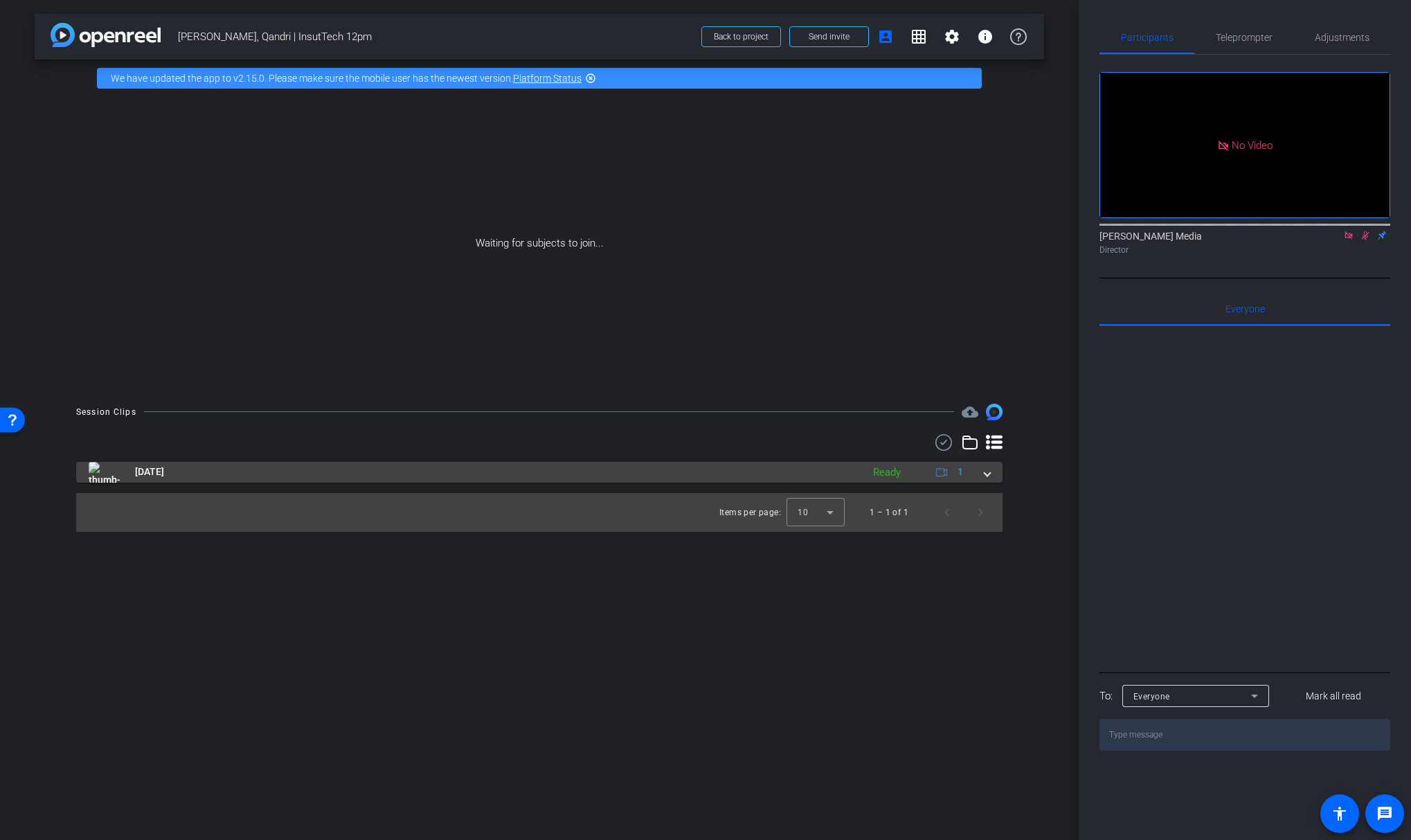
click at [991, 466] on mat-expansion-panel-header "[DATE] Ready 1" at bounding box center [539, 472] width 927 height 21
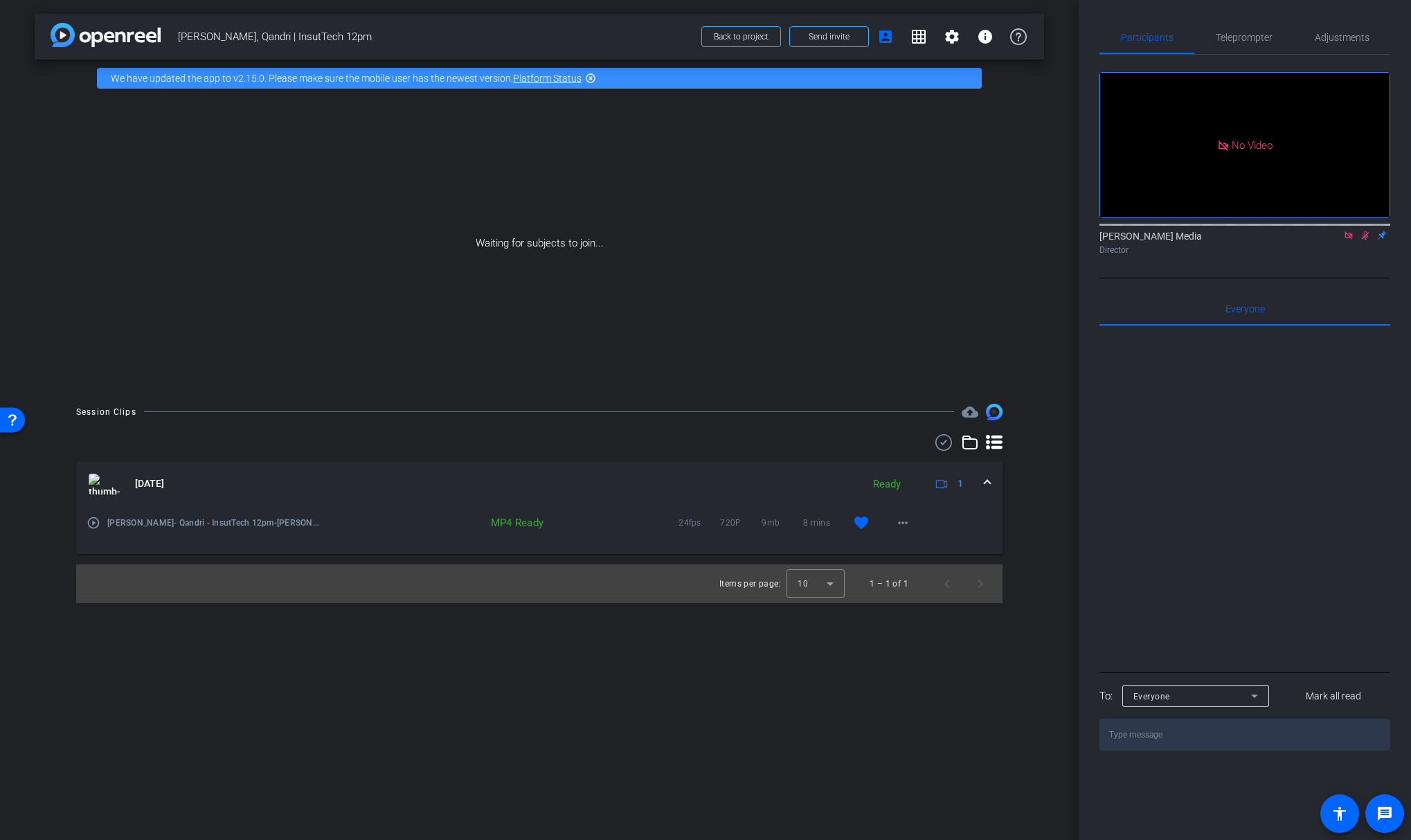
click at [95, 524] on mat-icon "play_circle_outline" at bounding box center [93, 522] width 14 height 14
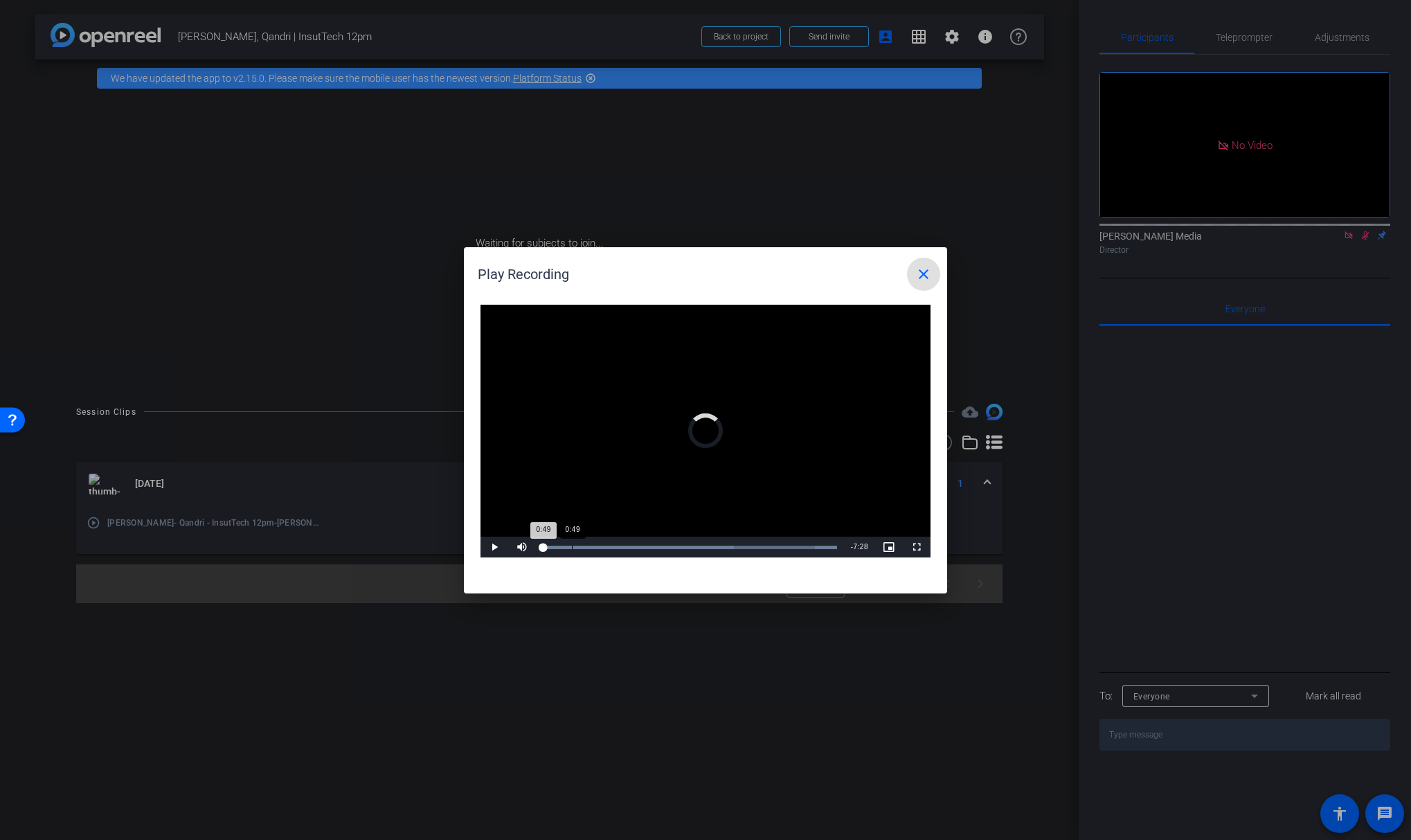
click at [572, 547] on div "0:49" at bounding box center [572, 548] width 1 height 4
click at [707, 549] on div "Loaded : 100.00% 4:37 0:49" at bounding box center [690, 547] width 309 height 21
click at [788, 540] on div "Loaded : 100.00% 6:54 4:39" at bounding box center [690, 547] width 309 height 21
click at [928, 274] on mat-icon "close" at bounding box center [924, 274] width 16 height 16
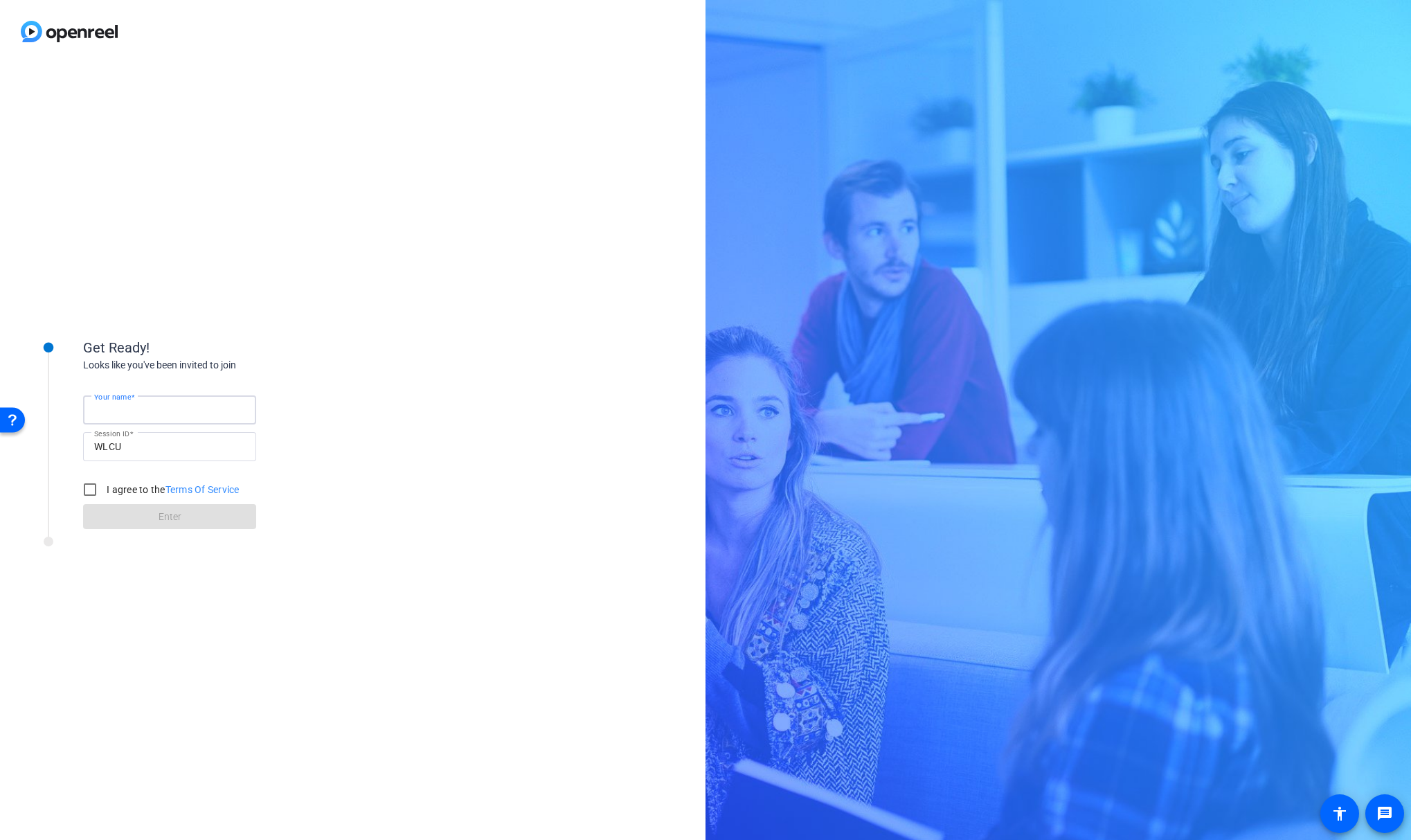
click at [168, 410] on input "Your name" at bounding box center [169, 410] width 151 height 16
type input "[PERSON_NAME]"
click at [88, 490] on input "I agree to the Terms Of Service" at bounding box center [89, 489] width 28 height 28
checkbox input "true"
click at [174, 521] on span "Enter" at bounding box center [170, 517] width 23 height 14
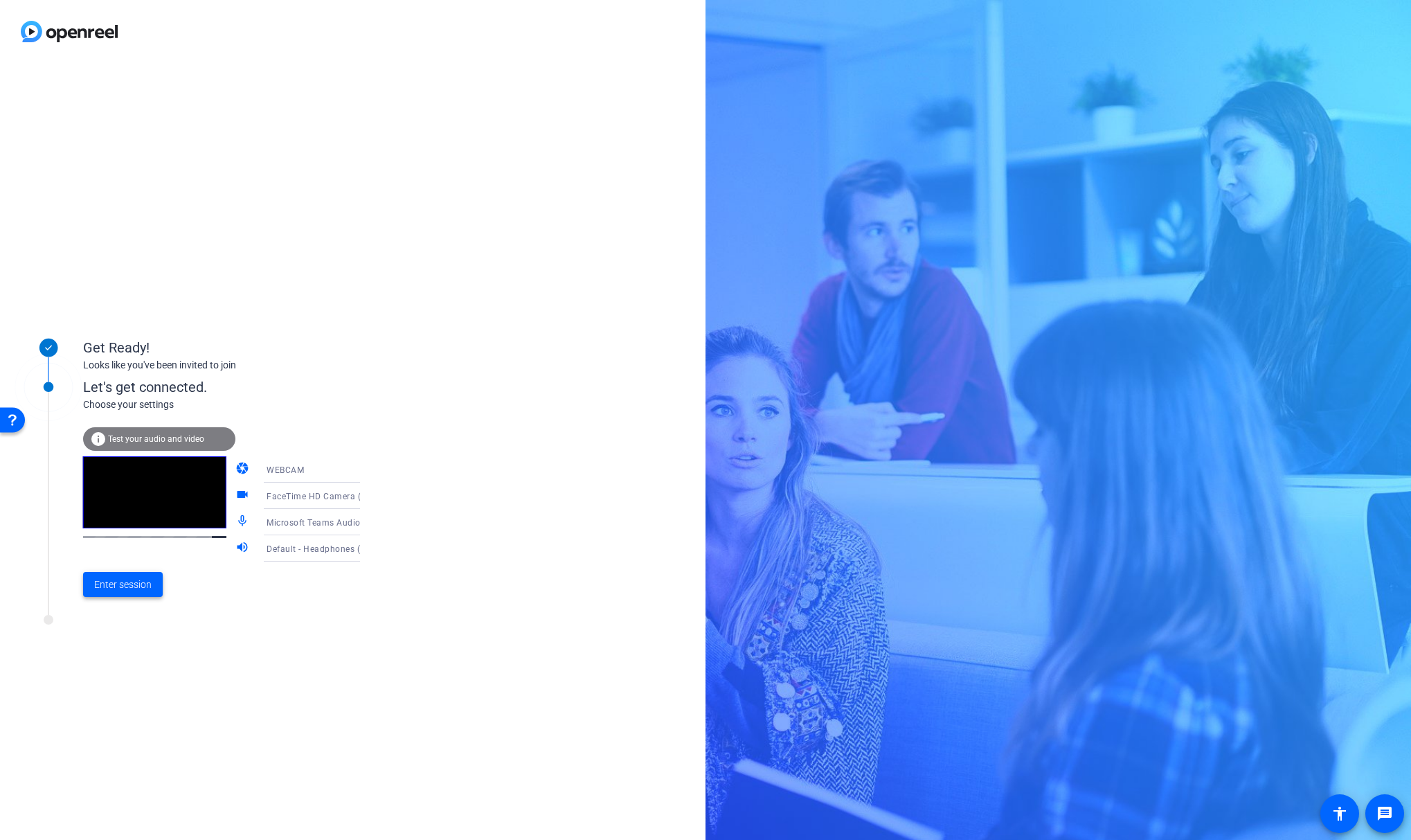
click at [126, 589] on span "Enter session" at bounding box center [123, 585] width 58 height 14
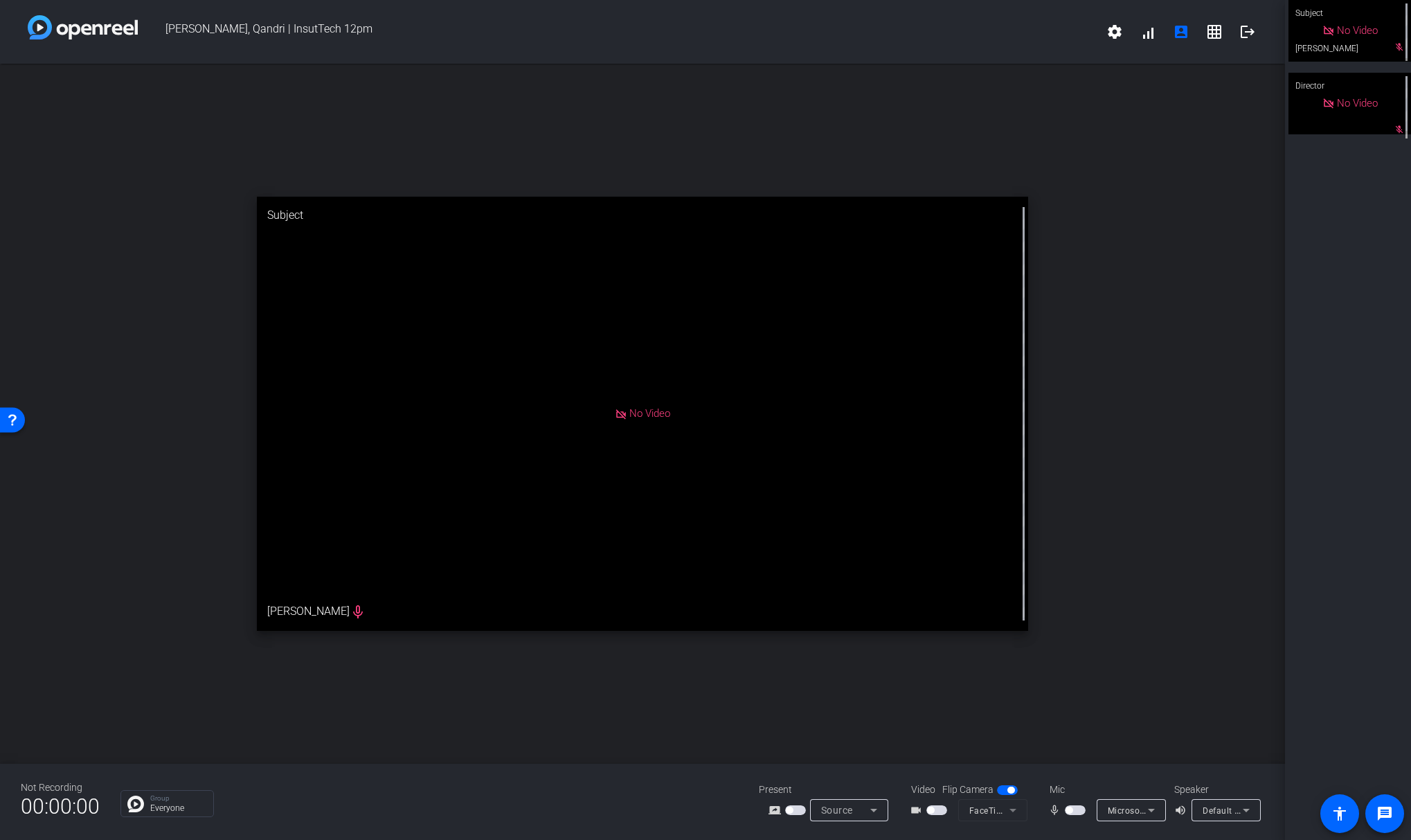
click at [1355, 33] on div "No Video" at bounding box center [1350, 31] width 55 height 16
click at [1359, 124] on div "No Video" at bounding box center [1350, 104] width 123 height 61
click at [1342, 39] on div "No Video" at bounding box center [1350, 31] width 55 height 16
click at [651, 412] on span "No Video" at bounding box center [650, 413] width 41 height 13
click at [940, 810] on span "button" at bounding box center [936, 810] width 21 height 10
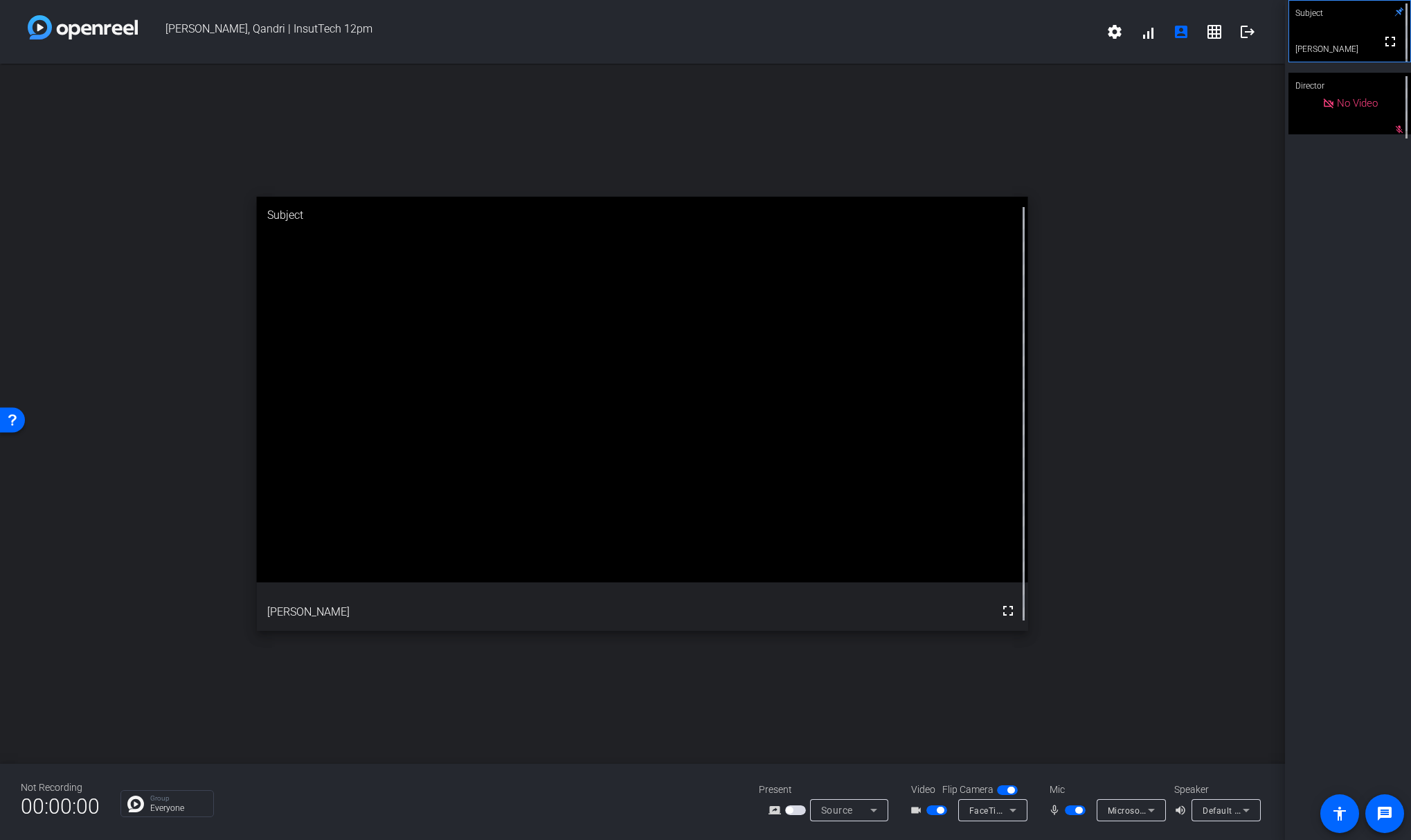
click at [930, 814] on span "button" at bounding box center [936, 810] width 21 height 10
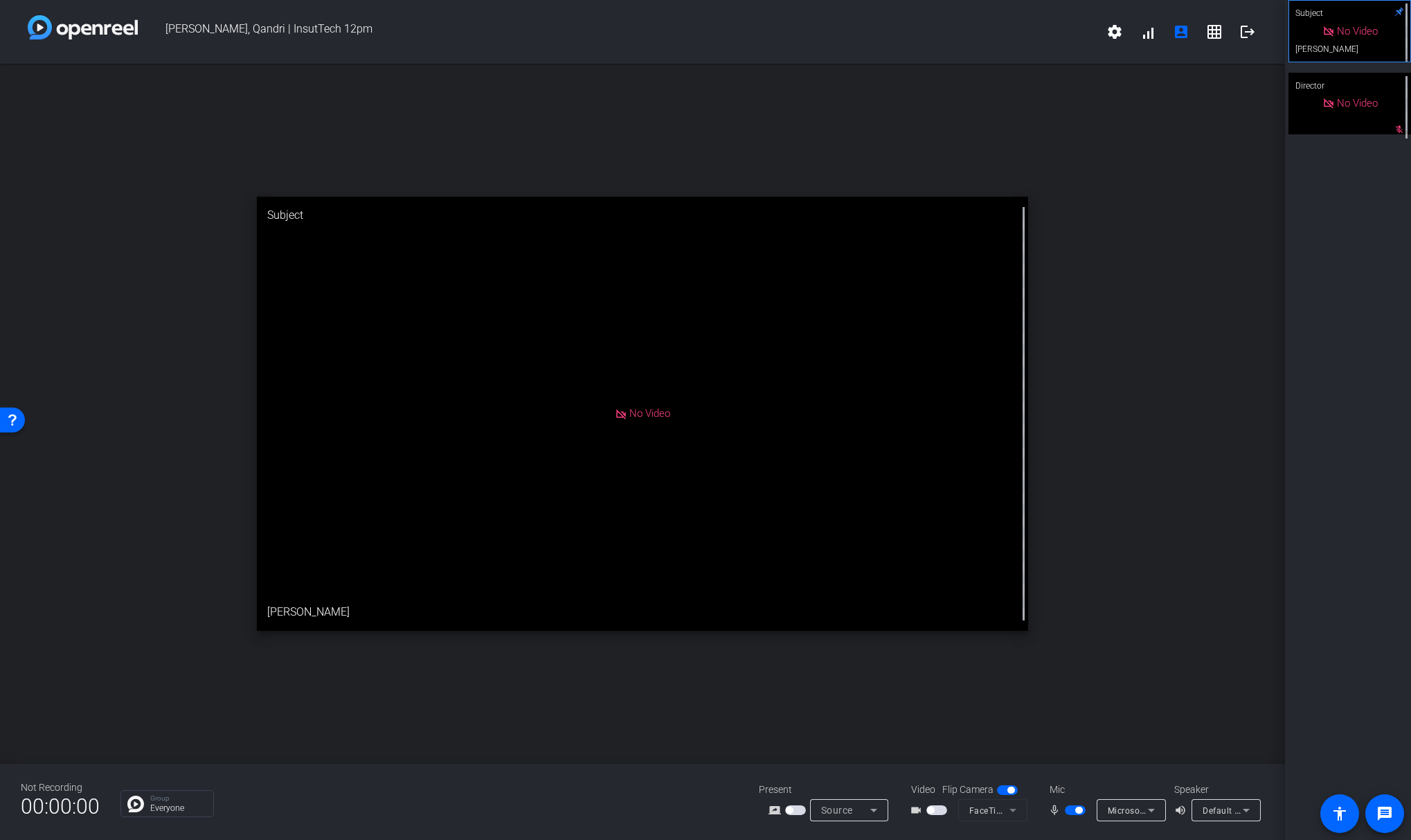
click at [1069, 809] on span "button" at bounding box center [1075, 810] width 21 height 10
